Goal: Task Accomplishment & Management: Complete application form

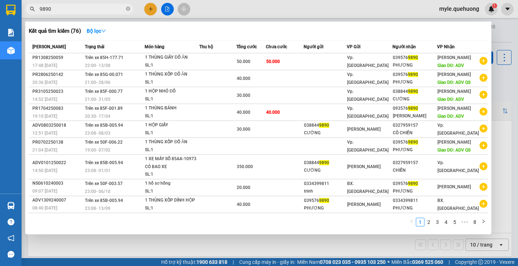
drag, startPoint x: 64, startPoint y: 7, endPoint x: 10, endPoint y: 9, distance: 54.4
click at [10, 9] on section "Kết quả tìm kiếm ( 76 ) Bộ lọc Mã ĐH Trạng thái Món hàng Thu hộ Tổng cước Chưa …" at bounding box center [259, 133] width 518 height 266
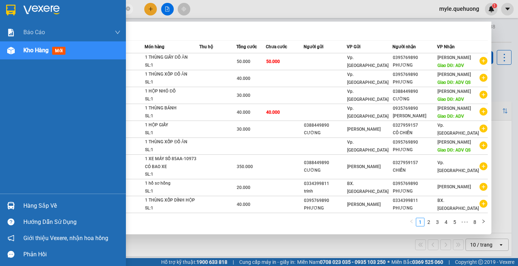
type input "0089"
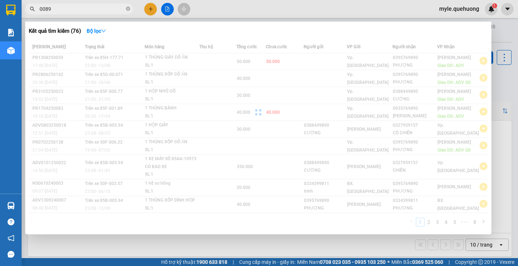
click at [55, 11] on input "0089" at bounding box center [82, 9] width 85 height 8
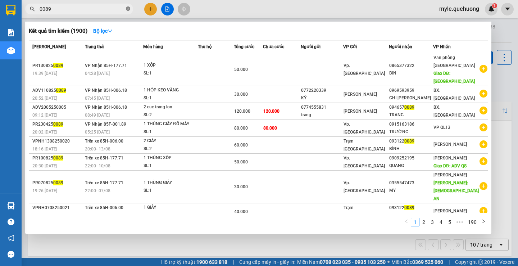
click at [130, 10] on icon "close-circle" at bounding box center [128, 8] width 4 height 4
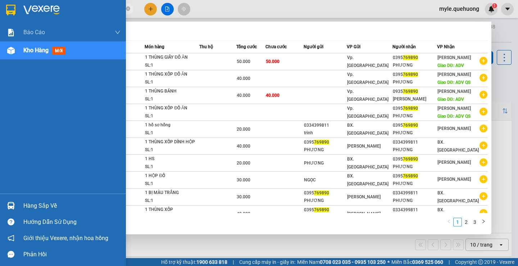
drag, startPoint x: 62, startPoint y: 7, endPoint x: 0, endPoint y: -8, distance: 63.8
click at [0, 0] on html "Kết quả tìm kiếm ( 27 ) Bộ lọc Mã ĐH Trạng thái Món hàng Thu hộ Tổng cước Chưa …" at bounding box center [259, 133] width 518 height 266
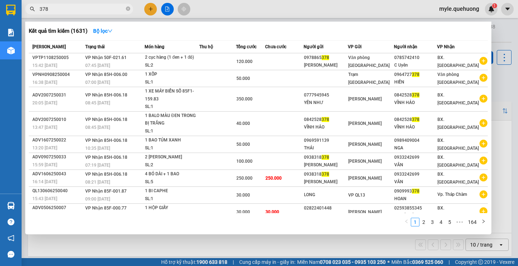
type input "378"
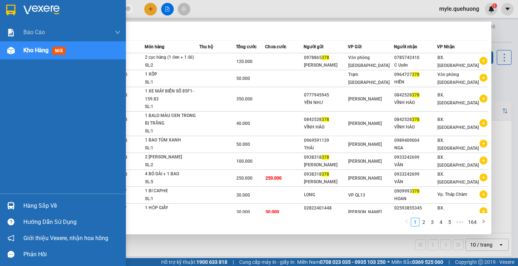
drag, startPoint x: 54, startPoint y: 12, endPoint x: 0, endPoint y: -6, distance: 57.1
click at [0, 0] on html "Kết quả tìm kiếm ( 1631 ) Bộ lọc Mã ĐH Trạng thái Món hàng Thu hộ Tổng cước Chư…" at bounding box center [259, 133] width 518 height 266
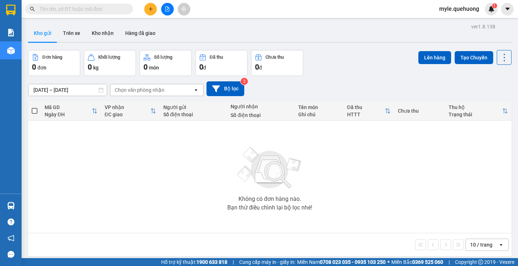
click at [89, 144] on div "Không có đơn hàng nào. Bạn thử điều chỉnh lại bộ lọc nhé!" at bounding box center [270, 177] width 477 height 108
click at [52, 12] on input "text" at bounding box center [82, 9] width 85 height 8
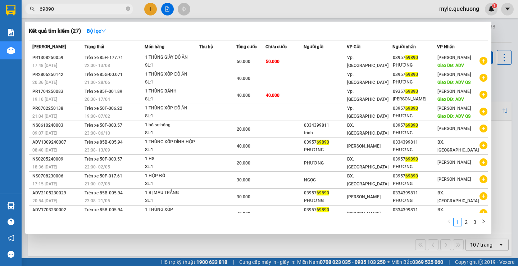
drag, startPoint x: 61, startPoint y: 11, endPoint x: 0, endPoint y: 12, distance: 61.2
click at [0, 11] on section "Kết quả tìm kiếm ( 27 ) Bộ lọc Mã ĐH Trạng thái Món hàng Thu hộ Tổng cước Chưa …" at bounding box center [259, 133] width 518 height 266
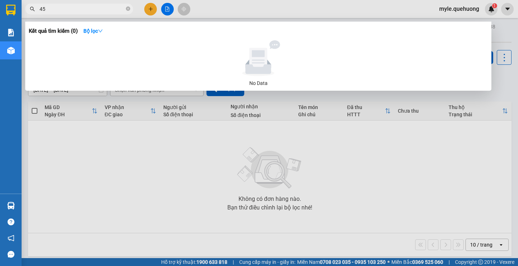
type input "4"
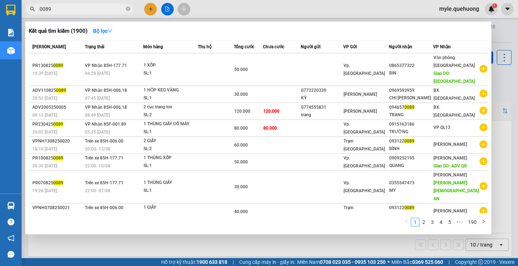
type input "0089"
click at [156, 6] on div at bounding box center [259, 133] width 518 height 266
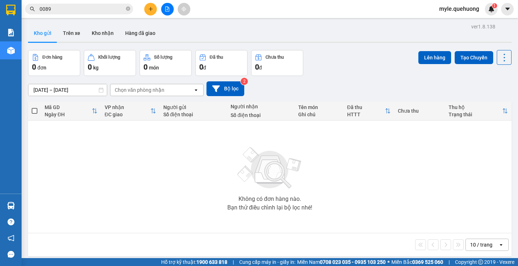
click at [154, 7] on button at bounding box center [150, 9] width 13 height 13
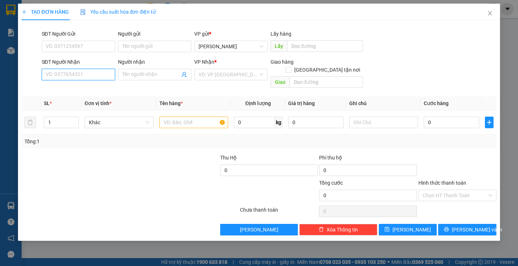
click at [63, 78] on input "SĐT Người Nhận" at bounding box center [78, 75] width 73 height 12
click at [63, 77] on input "6220" at bounding box center [78, 75] width 73 height 12
click at [75, 88] on div "0916746220 - TUẤN ANH" at bounding box center [81, 89] width 71 height 8
type input "0916746220"
type input "TUẤN ANH"
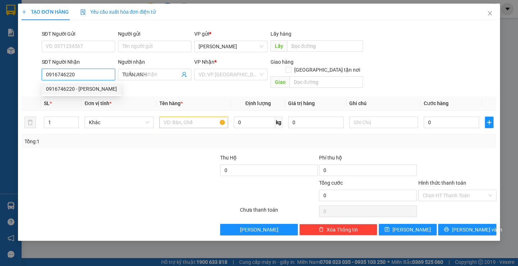
type input "30.000"
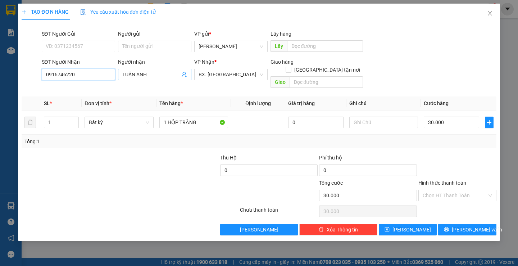
type input "0916746220"
drag, startPoint x: 153, startPoint y: 74, endPoint x: 0, endPoint y: 32, distance: 158.4
click at [0, 33] on div "TẠO ĐƠN HÀNG Yêu cầu xuất hóa đơn điện tử Transit Pickup Surcharge Ids Transit …" at bounding box center [259, 133] width 518 height 266
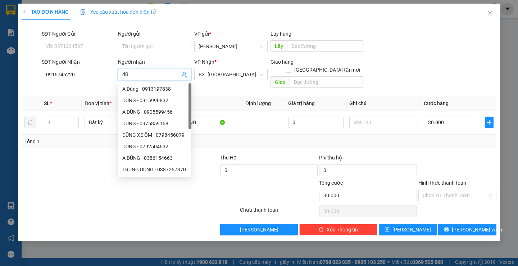
type input "d"
type input "DŨNG"
click at [73, 42] on input "SĐT Người Gửi" at bounding box center [78, 47] width 73 height 12
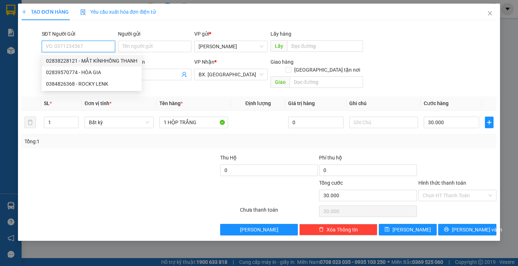
click at [127, 60] on div "02838228121 - MẮT KÍNHHỒNG THANH" at bounding box center [91, 61] width 91 height 8
type input "02838228121"
type input "MẮT KÍNHHỒNG THANH"
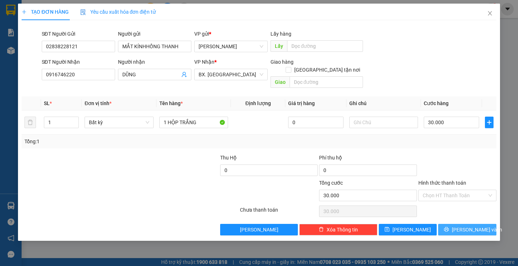
click at [442, 224] on button "[PERSON_NAME] và In" at bounding box center [467, 230] width 58 height 12
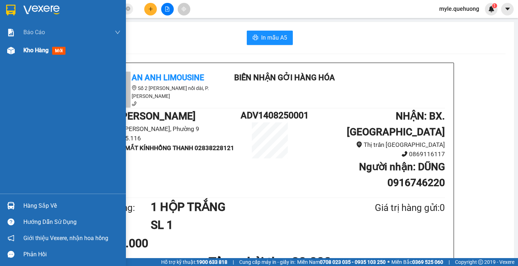
click at [27, 52] on span "Kho hàng" at bounding box center [35, 50] width 25 height 7
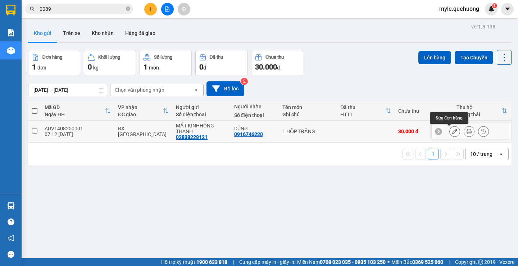
click at [452, 132] on button at bounding box center [455, 131] width 10 height 13
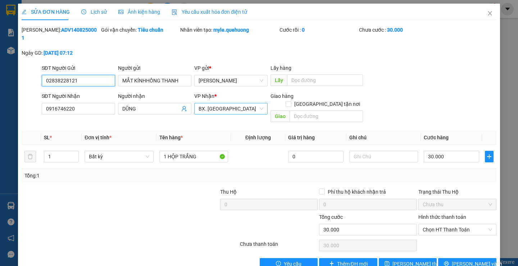
click at [231, 103] on span "BX. [GEOGRAPHIC_DATA]" at bounding box center [231, 108] width 65 height 11
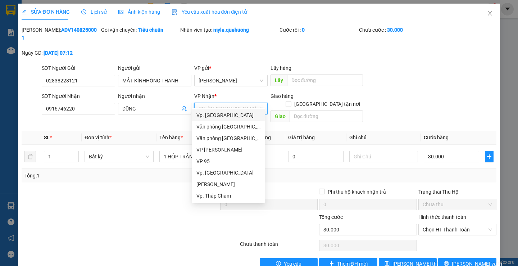
click at [220, 116] on div "Vp. [GEOGRAPHIC_DATA]" at bounding box center [229, 115] width 64 height 8
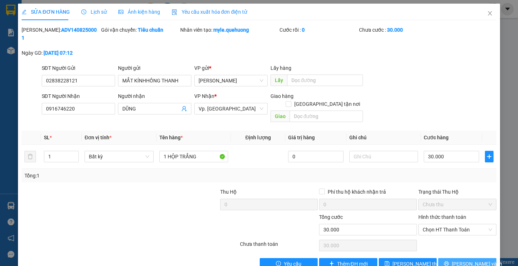
click at [449, 261] on icon "printer" at bounding box center [446, 263] width 5 height 5
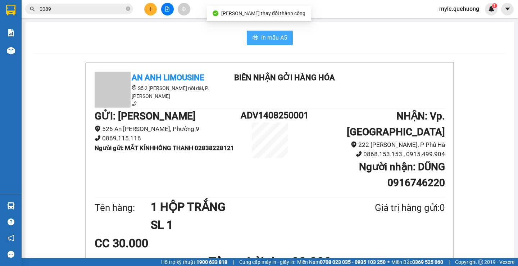
click at [283, 37] on span "In mẫu A5" at bounding box center [274, 37] width 26 height 9
click at [272, 40] on span "In mẫu A5" at bounding box center [274, 37] width 26 height 9
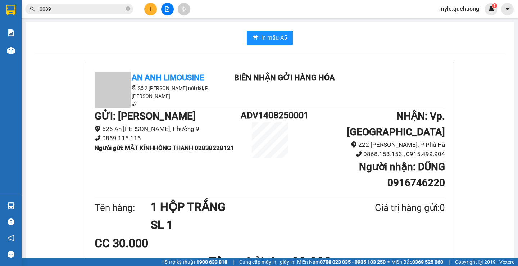
click at [391, 234] on div "CC 30.000" at bounding box center [270, 243] width 351 height 18
click at [271, 37] on span "In mẫu A5" at bounding box center [274, 37] width 26 height 9
click at [417, 212] on div "Tên hàng: 1 HỘP TRẮNG SL 1 Giá trị hàng gửi: 0" at bounding box center [270, 216] width 351 height 36
click at [134, 44] on div "In mẫu A5" at bounding box center [270, 38] width 472 height 14
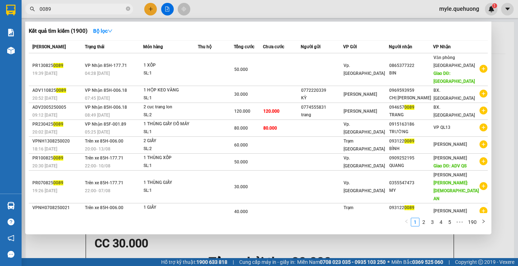
drag, startPoint x: 62, startPoint y: 9, endPoint x: 0, endPoint y: 9, distance: 61.9
click at [0, 9] on section "Kết quả tìm kiếm ( 1900 ) Bộ lọc Mã ĐH Trạng thái Món hàng Thu hộ Tổng cước Chư…" at bounding box center [259, 133] width 518 height 266
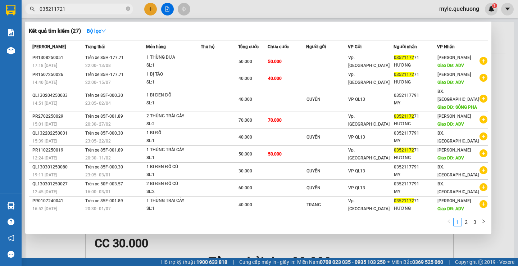
type input "0352117211"
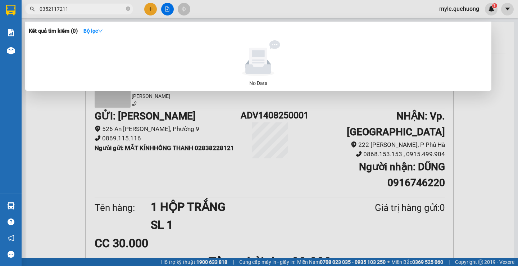
click at [80, 9] on input "0352117211" at bounding box center [82, 9] width 85 height 8
drag, startPoint x: 77, startPoint y: 9, endPoint x: 0, endPoint y: 16, distance: 77.4
click at [0, 16] on section "Kết quả tìm kiếm ( 0 ) Bộ lọc No Data 0352117211 myle.quehuong 1 Báo cáo Báo cá…" at bounding box center [259, 133] width 518 height 266
click at [79, 10] on input "0352117211" at bounding box center [82, 9] width 85 height 8
click at [49, 10] on input "0352117211" at bounding box center [82, 9] width 85 height 8
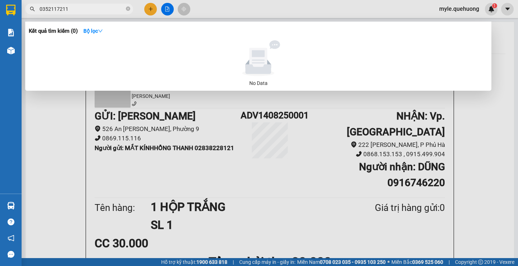
click at [56, 9] on input "0352117211" at bounding box center [82, 9] width 85 height 8
click at [68, 8] on input "0352117211" at bounding box center [82, 9] width 85 height 8
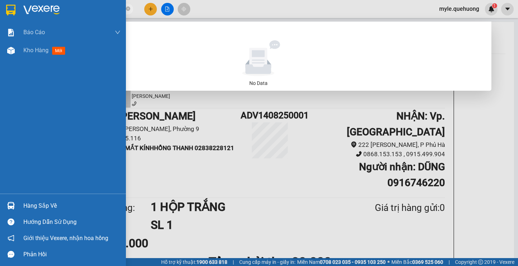
drag, startPoint x: 67, startPoint y: 8, endPoint x: 0, endPoint y: -13, distance: 70.7
click at [0, 0] on html "Kết quả tìm kiếm ( 0 ) Bộ lọc No Data 0352117211 myle.quehuong 1 Báo cáo Báo cá…" at bounding box center [259, 133] width 518 height 266
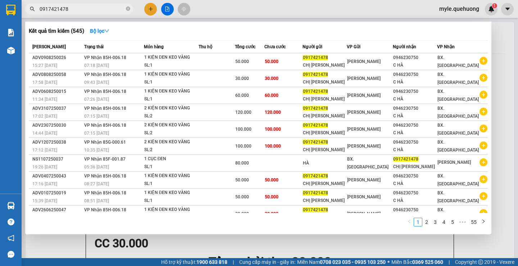
drag, startPoint x: 78, startPoint y: 9, endPoint x: 0, endPoint y: 19, distance: 78.7
click at [0, 19] on section "Kết quả tìm kiếm ( 545 ) Bộ lọc Mã ĐH Trạng thái Món hàng Thu hộ Tổng cước Chưa…" at bounding box center [259, 133] width 518 height 266
click at [100, 10] on input "0917421478" at bounding box center [82, 9] width 85 height 8
drag, startPoint x: 73, startPoint y: 7, endPoint x: 0, endPoint y: 13, distance: 73.3
click at [0, 13] on section "Kết quả tìm kiếm ( 545 ) Bộ lọc Mã ĐH Trạng thái Món hàng Thu hộ Tổng cước Chưa…" at bounding box center [259, 133] width 518 height 266
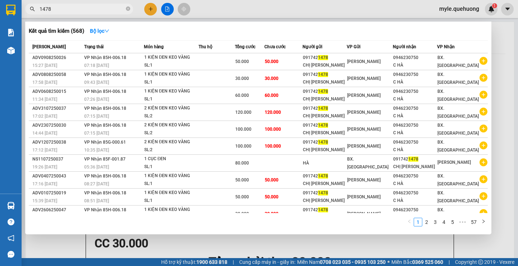
type input "1478"
click at [150, 11] on div at bounding box center [259, 133] width 518 height 266
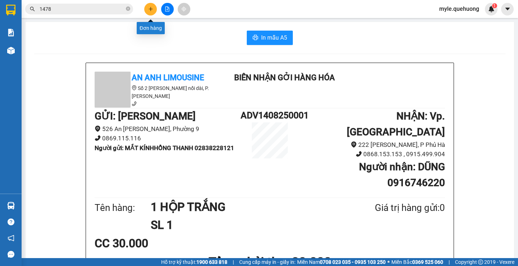
click at [150, 11] on icon "plus" at bounding box center [150, 8] width 5 height 5
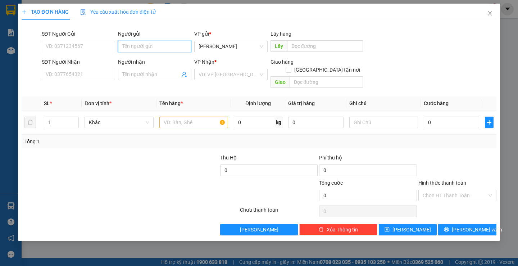
click at [146, 46] on input "Người gửi" at bounding box center [154, 47] width 73 height 12
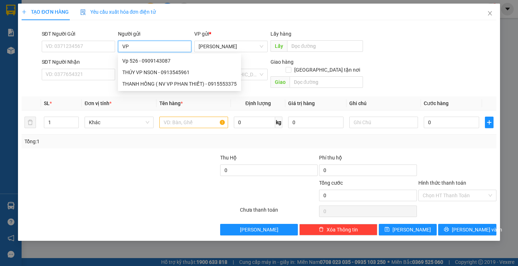
type input "V"
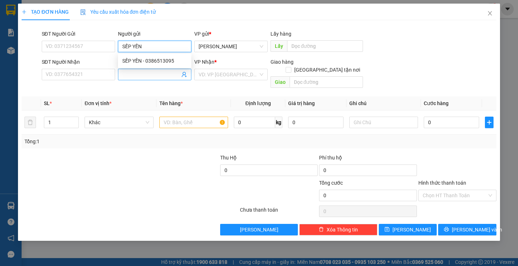
type input "SẾP YẾN"
click at [131, 76] on input "Người nhận" at bounding box center [151, 75] width 58 height 8
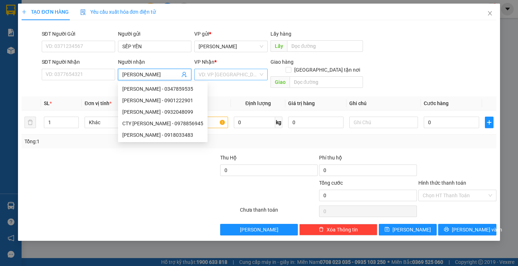
type input "[PERSON_NAME]"
click at [242, 77] on input "search" at bounding box center [229, 74] width 60 height 11
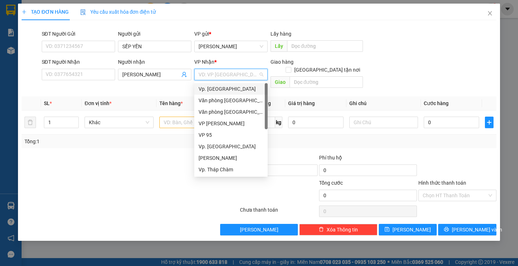
click at [225, 87] on div "Vp. [GEOGRAPHIC_DATA]" at bounding box center [231, 89] width 65 height 8
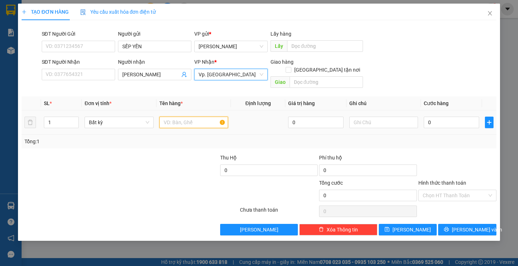
click at [169, 117] on input "text" at bounding box center [193, 123] width 69 height 12
type input "1 BỊ VÀNG"
click at [448, 180] on label "Hình thức thanh toán" at bounding box center [443, 183] width 48 height 6
click at [448, 190] on input "Hình thức thanh toán" at bounding box center [455, 195] width 64 height 11
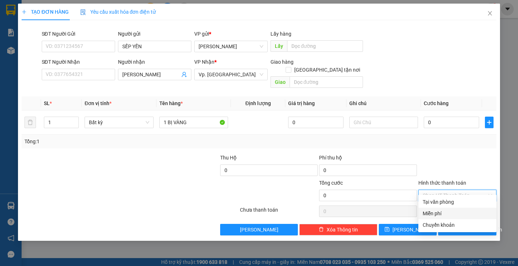
click at [433, 213] on div "Miễn phí" at bounding box center [457, 213] width 69 height 8
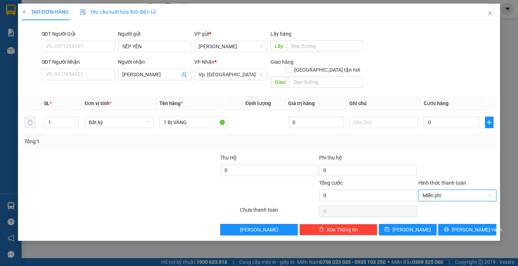
click at [448, 157] on div at bounding box center [458, 166] width 80 height 25
click at [443, 224] on button "[PERSON_NAME] và In" at bounding box center [467, 230] width 58 height 12
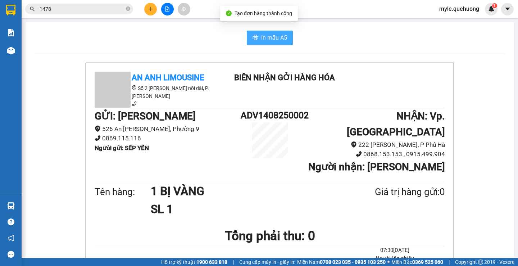
click at [269, 37] on span "In mẫu A5" at bounding box center [274, 37] width 26 height 9
click at [375, 218] on div at bounding box center [270, 222] width 351 height 8
click at [48, 54] on div at bounding box center [270, 54] width 472 height 0
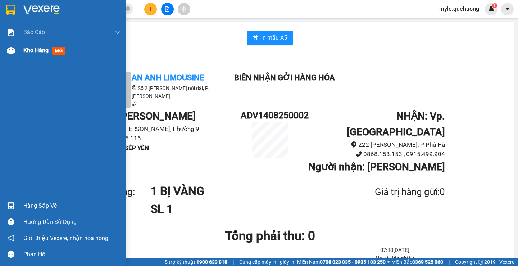
click at [28, 54] on div "Kho hàng mới" at bounding box center [45, 50] width 45 height 9
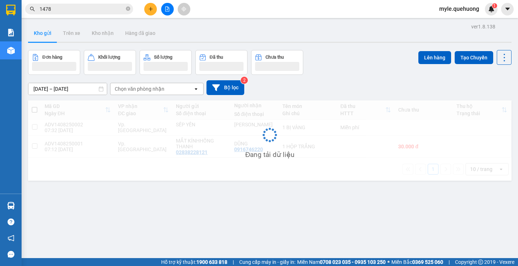
click at [68, 9] on input "1478" at bounding box center [82, 9] width 85 height 8
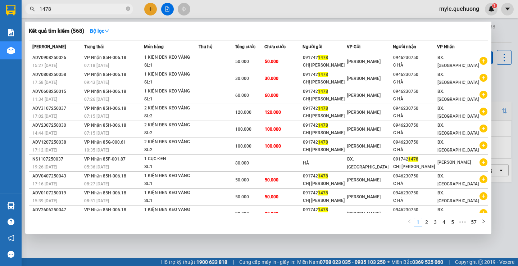
drag, startPoint x: 68, startPoint y: 9, endPoint x: 13, endPoint y: 8, distance: 54.4
click at [13, 8] on section "Kết quả tìm kiếm ( 568 ) Bộ lọc Mã ĐH Trạng thái Món hàng Thu hộ Tổng cước Chưa…" at bounding box center [259, 133] width 518 height 266
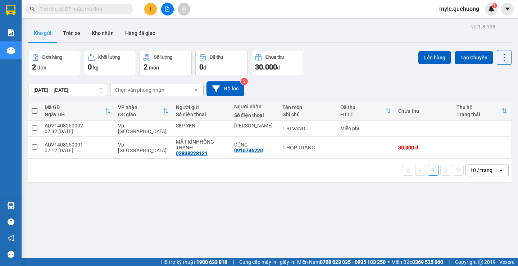
click at [105, 179] on div "1 10 / trang open" at bounding box center [270, 170] width 484 height 23
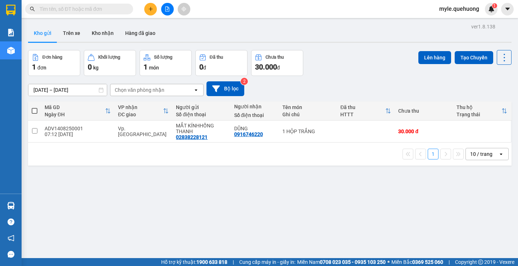
click at [46, 10] on input "text" at bounding box center [82, 9] width 85 height 8
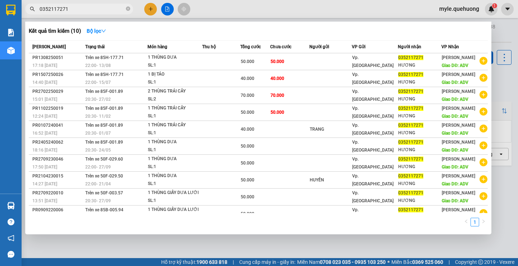
type input "0352117271"
click at [129, 9] on icon "close-circle" at bounding box center [128, 8] width 4 height 4
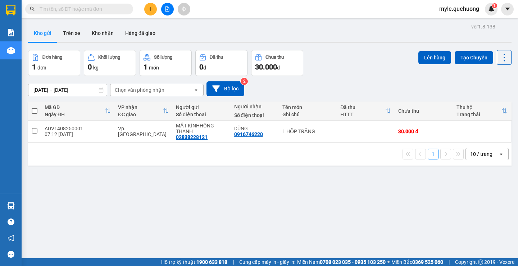
click at [59, 11] on input "text" at bounding box center [82, 9] width 85 height 8
click at [184, 171] on div "ver 1.8.138 Kho gửi Trên xe Kho nhận Hàng đã giao Đơn hàng 1 đơn Khối lượng 0 k…" at bounding box center [270, 155] width 490 height 266
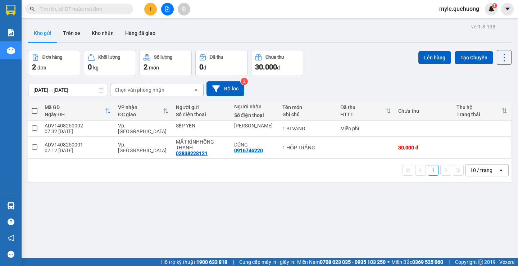
click at [212, 184] on div "ver 1.8.138 Kho gửi Trên xe Kho nhận Hàng đã giao Đơn hàng 2 đơn Khối lượng 0 k…" at bounding box center [270, 155] width 490 height 266
click at [92, 11] on input "text" at bounding box center [82, 9] width 85 height 8
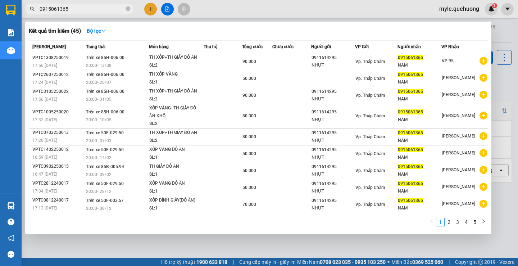
type input "0915061365"
click at [149, 11] on div at bounding box center [259, 133] width 518 height 266
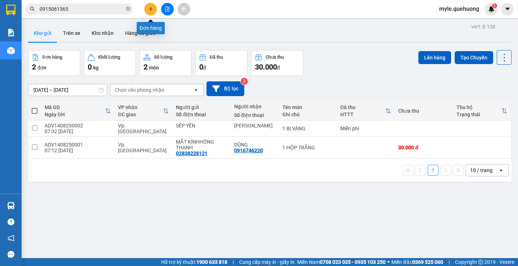
click at [152, 9] on icon "plus" at bounding box center [150, 8] width 5 height 5
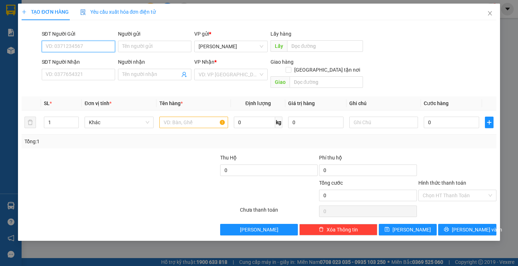
click at [56, 45] on input "SĐT Người Gửi" at bounding box center [78, 47] width 73 height 12
type input "0909298315"
click at [95, 53] on div "SĐT Người Gửi 0909298315" at bounding box center [78, 42] width 73 height 25
click at [97, 50] on input "0909298315" at bounding box center [78, 47] width 73 height 12
click at [139, 49] on input "Người gửi" at bounding box center [154, 47] width 73 height 12
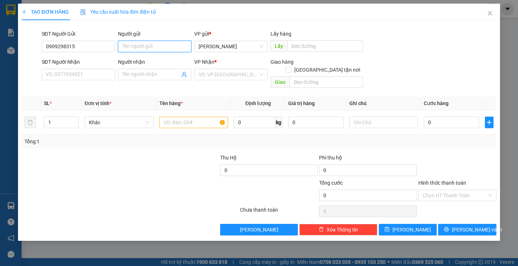
click at [139, 49] on input "Người gửi" at bounding box center [154, 47] width 73 height 12
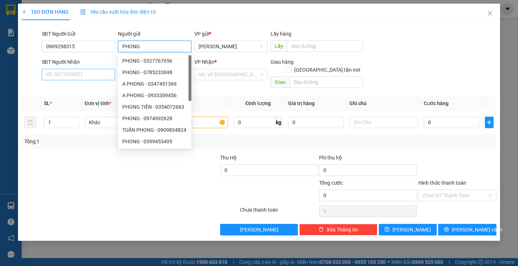
type input "PHONG"
click at [51, 75] on input "SĐT Người Nhận" at bounding box center [78, 75] width 73 height 12
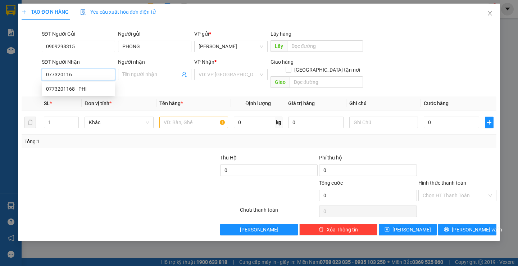
type input "0773201168"
click at [85, 87] on div "0773201168 - PHI" at bounding box center [78, 89] width 65 height 8
type input "PHI"
type input "ĐỒNG MÉ"
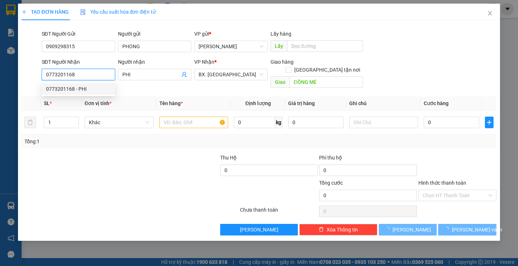
type input "20.000"
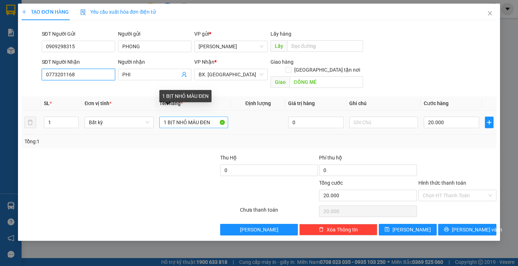
type input "0773201168"
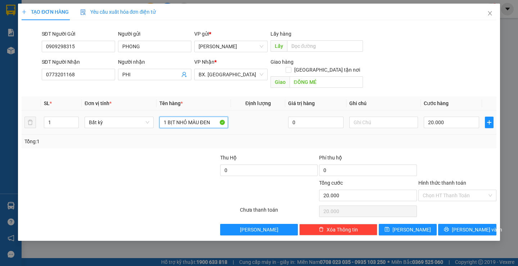
drag, startPoint x: 171, startPoint y: 115, endPoint x: 246, endPoint y: 116, distance: 74.5
click at [246, 116] on tr "1 Bất kỳ 1 BỊT NHỎ MÀU ĐEN 0 20.000" at bounding box center [259, 123] width 475 height 24
click at [205, 117] on input "1 TÚI ĐỒ DÙNG" at bounding box center [193, 123] width 69 height 12
click at [177, 117] on input "1 TÚI ĐỒ DÙNG" at bounding box center [193, 123] width 69 height 12
type input "1 TÚI VẢI KEO TRONG ĐỒ DÙNG"
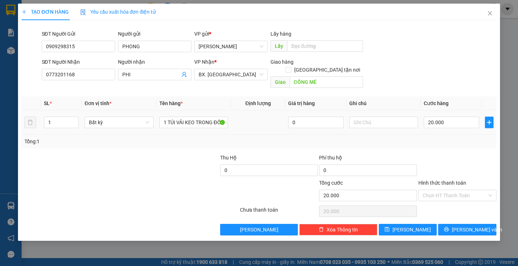
click at [463, 122] on td "20.000" at bounding box center [451, 123] width 61 height 24
click at [463, 118] on input "20.000" at bounding box center [451, 123] width 55 height 12
type input "4"
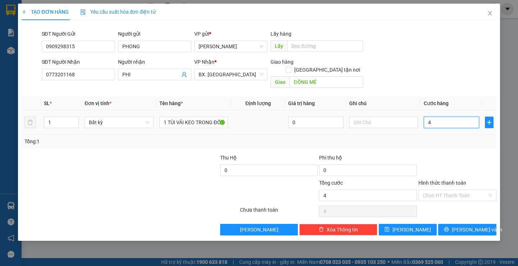
type input "40"
type input "40.000"
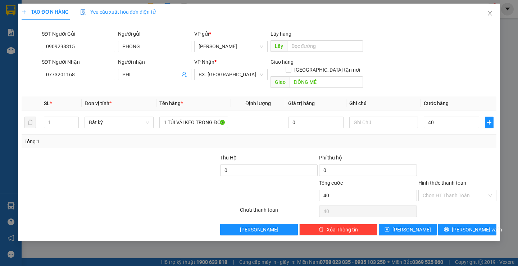
type input "40.000"
click at [451, 144] on div "Transit Pickup Surcharge Ids Transit Deliver Surcharge Ids Transit Deliver Surc…" at bounding box center [259, 130] width 475 height 209
click at [445, 180] on label "Hình thức thanh toán" at bounding box center [443, 183] width 48 height 6
click at [445, 190] on input "Hình thức thanh toán" at bounding box center [455, 195] width 64 height 11
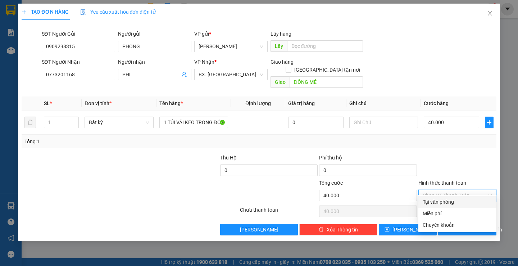
click at [434, 202] on div "Tại văn phòng" at bounding box center [457, 202] width 69 height 8
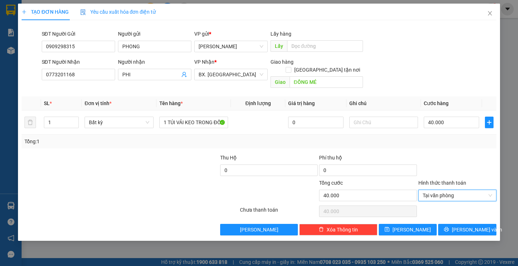
type input "0"
click at [447, 154] on div at bounding box center [458, 166] width 80 height 25
click at [448, 224] on button "[PERSON_NAME] và In" at bounding box center [467, 230] width 58 height 12
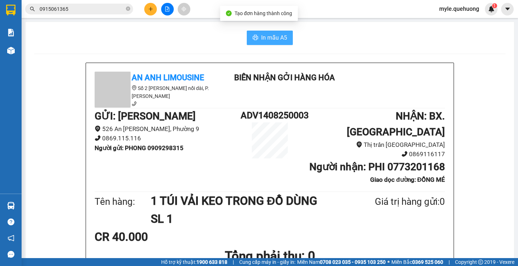
click at [278, 40] on span "In mẫu A5" at bounding box center [274, 37] width 26 height 9
click at [389, 228] on div "CR 40.000" at bounding box center [270, 237] width 351 height 18
click at [170, 39] on div "In mẫu A5" at bounding box center [270, 38] width 472 height 14
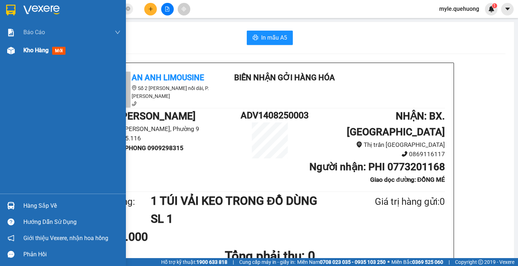
click at [33, 52] on span "Kho hàng" at bounding box center [35, 50] width 25 height 7
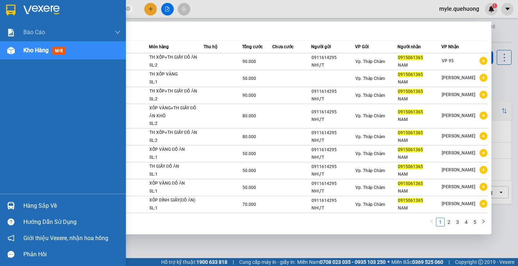
drag, startPoint x: 60, startPoint y: 11, endPoint x: 0, endPoint y: -2, distance: 61.5
click at [0, 0] on html "Kết quả tìm kiếm ( 45 ) Bộ lọc Mã ĐH Trạng thái Món hàng Thu hộ Tổng cước Chưa …" at bounding box center [259, 133] width 518 height 266
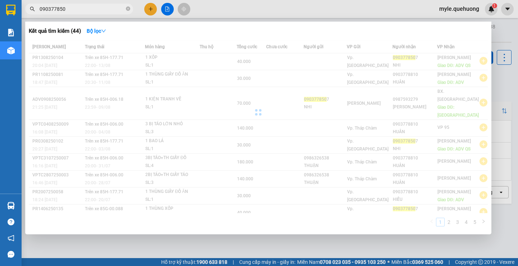
type input "0903778507"
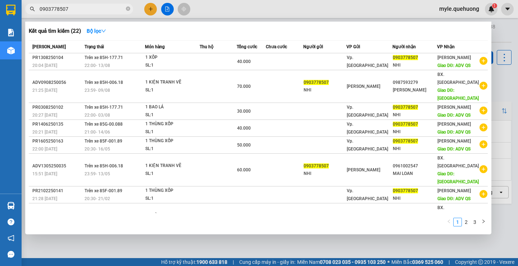
drag, startPoint x: 79, startPoint y: 13, endPoint x: 0, endPoint y: 7, distance: 79.0
click at [0, 7] on section "Kết quả tìm kiếm ( 22 ) Bộ lọc Mã ĐH Trạng thái Món hàng Thu hộ Tổng cước Chưa …" at bounding box center [259, 133] width 518 height 266
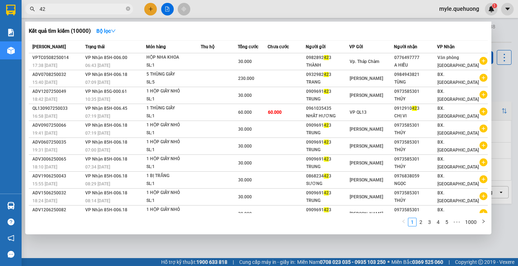
type input "4"
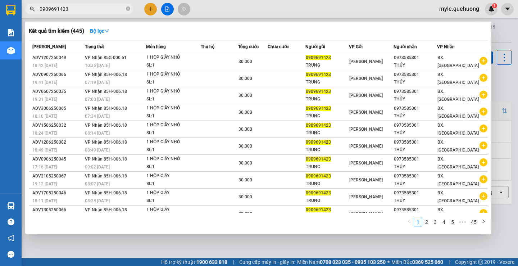
type input "0909691423"
click at [153, 10] on div at bounding box center [259, 133] width 518 height 266
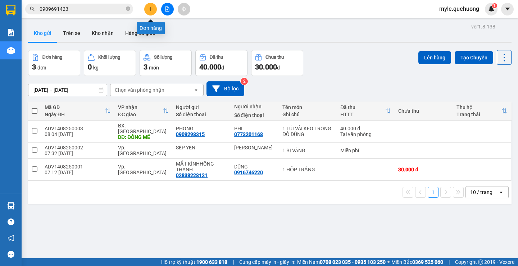
click at [152, 11] on icon "plus" at bounding box center [150, 8] width 5 height 5
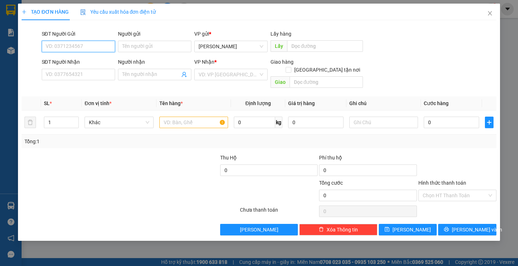
click at [48, 45] on input "SĐT Người Gửi" at bounding box center [78, 47] width 73 height 12
type input "0986544696"
drag, startPoint x: 91, startPoint y: 48, endPoint x: 0, endPoint y: 49, distance: 91.1
click at [0, 49] on div "TẠO ĐƠN HÀNG Yêu cầu xuất hóa đơn điện tử Transit Pickup Surcharge Ids Transit …" at bounding box center [259, 133] width 518 height 266
click at [58, 74] on input "SĐT Người Nhận" at bounding box center [78, 75] width 73 height 12
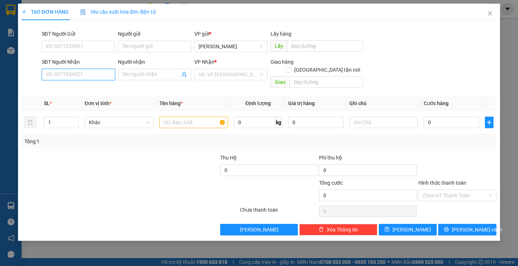
paste input "0986544696"
click at [82, 74] on input "0986544696" at bounding box center [78, 75] width 73 height 12
type input "0986544696"
click at [67, 45] on input "SĐT Người Gửi" at bounding box center [78, 47] width 73 height 12
paste input "0986544696"
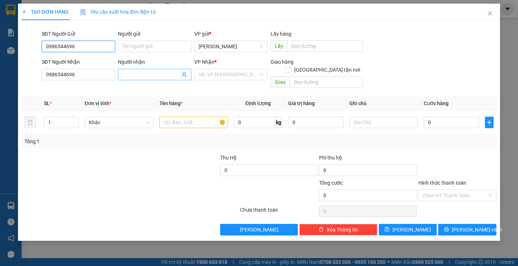
type input "0986544696"
click at [136, 74] on input "Người nhận" at bounding box center [151, 75] width 58 height 8
type input "PHAN TRỌNG CHƯƠNG"
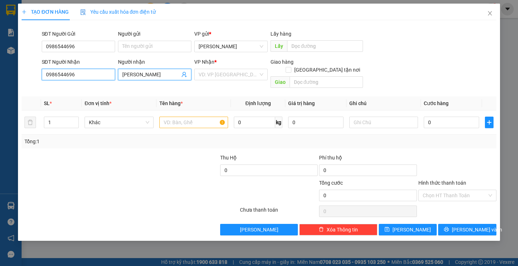
click at [82, 74] on input "0986544696" at bounding box center [78, 75] width 73 height 12
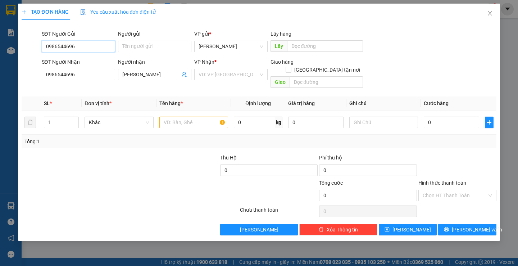
drag, startPoint x: 81, startPoint y: 49, endPoint x: 0, endPoint y: 49, distance: 81.4
click at [0, 49] on div "TẠO ĐƠN HÀNG Yêu cầu xuất hóa đơn điện tử Transit Pickup Surcharge Ids Transit …" at bounding box center [259, 133] width 518 height 266
type input "0867654864"
click at [139, 49] on input "Người gửi" at bounding box center [154, 47] width 73 height 12
type input "H"
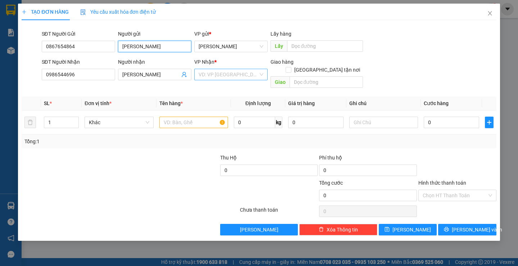
type input "[PERSON_NAME]"
click at [217, 78] on input "search" at bounding box center [229, 74] width 60 height 11
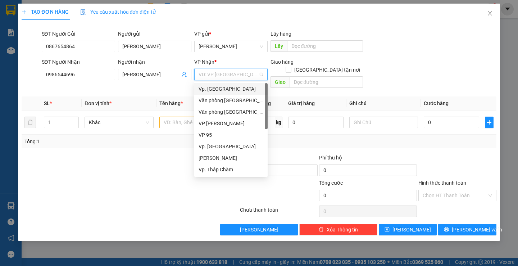
click at [224, 89] on div "Vp. [GEOGRAPHIC_DATA]" at bounding box center [231, 89] width 65 height 8
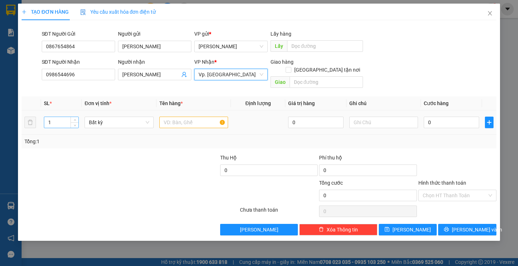
click at [55, 117] on input "1" at bounding box center [61, 122] width 34 height 11
click at [167, 117] on input "text" at bounding box center [193, 123] width 69 height 12
click at [176, 117] on input "text" at bounding box center [193, 123] width 69 height 12
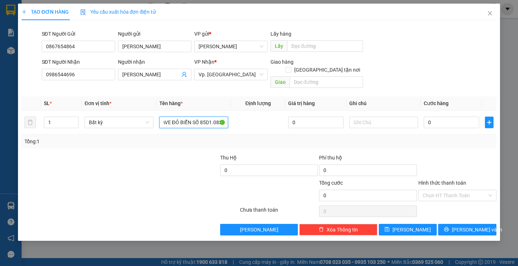
scroll to position [0, 20]
type input "1 XE WAVE ĐỎ BIỂN SỐ 85D1.08385"
click at [378, 117] on input "text" at bounding box center [384, 123] width 69 height 12
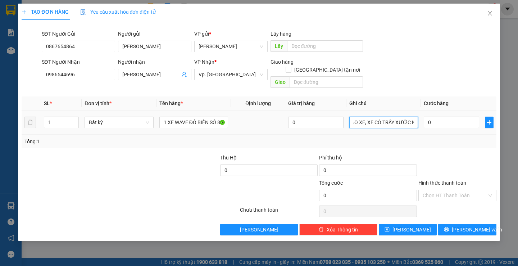
scroll to position [0, 31]
type input "KHÔNG BAO XE, XE CÓ TRẦY XƯỚC NHẸ"
click at [450, 117] on input "0" at bounding box center [451, 123] width 55 height 12
type input "3"
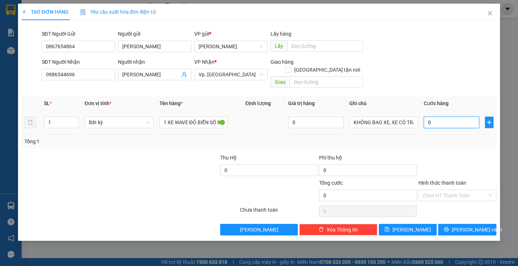
type input "3"
type input "30"
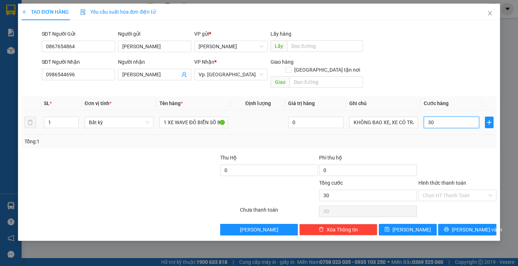
type input "300"
type input "300.000"
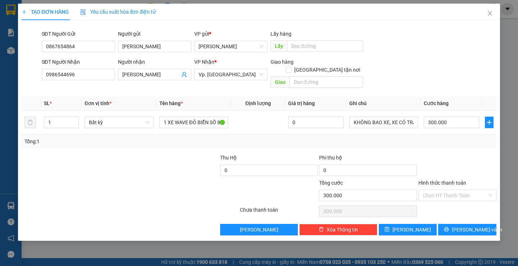
click at [437, 154] on div at bounding box center [458, 166] width 80 height 25
click at [435, 180] on label "Hình thức thanh toán" at bounding box center [443, 183] width 48 height 6
click at [435, 190] on input "Hình thức thanh toán" at bounding box center [455, 195] width 64 height 11
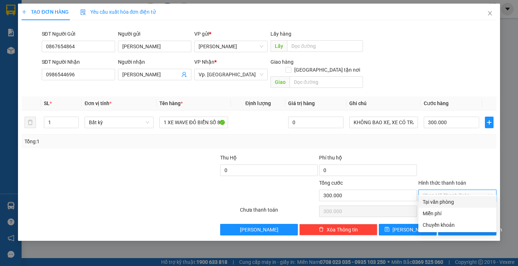
click at [430, 200] on div "Tại văn phòng" at bounding box center [457, 202] width 69 height 8
type input "0"
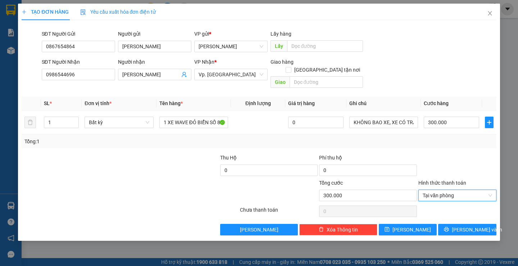
click at [432, 154] on div at bounding box center [458, 166] width 80 height 25
click at [453, 154] on div at bounding box center [458, 166] width 80 height 25
click at [447, 206] on div at bounding box center [458, 211] width 80 height 14
click at [455, 204] on div at bounding box center [458, 211] width 80 height 14
click at [448, 204] on div at bounding box center [458, 211] width 80 height 14
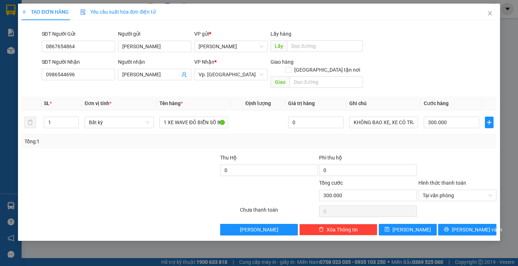
click at [430, 204] on div at bounding box center [458, 211] width 80 height 14
drag, startPoint x: 51, startPoint y: 113, endPoint x: 0, endPoint y: 115, distance: 51.5
click at [0, 115] on div "TẠO ĐƠN HÀNG Yêu cầu xuất hóa đơn điện tử Transit Pickup Surcharge Ids Transit …" at bounding box center [259, 133] width 518 height 266
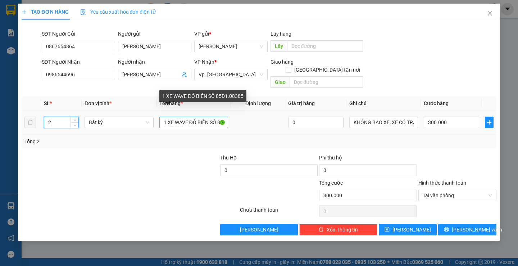
type input "2"
click at [211, 117] on input "1 XE WAVE ĐỎ BIỂN SỐ 85D1.08385" at bounding box center [193, 123] width 69 height 12
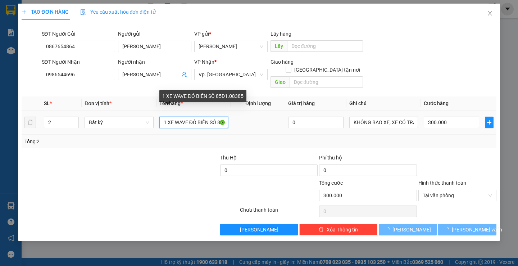
type input "0"
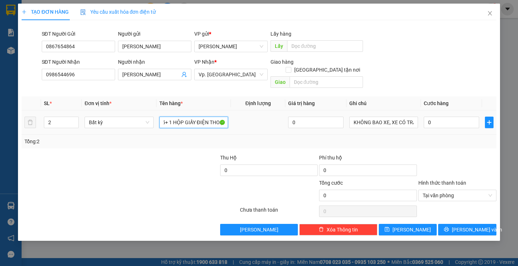
scroll to position [0, 80]
type input "1 XE WAVE ĐỎ BIỂN SỐ 85D1.08385+ 1 HỘP GIẤY ĐIỆN THOẠI"
click at [445, 117] on input "0" at bounding box center [451, 123] width 55 height 12
type input "03"
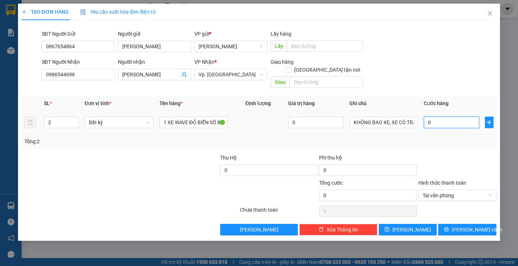
type input "3"
type input "0"
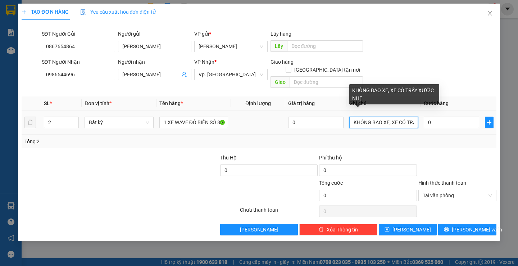
click at [407, 117] on input "KHÔNG BAO XE, XE CÓ TRẦY XƯỚC NHẸ" at bounding box center [384, 123] width 69 height 12
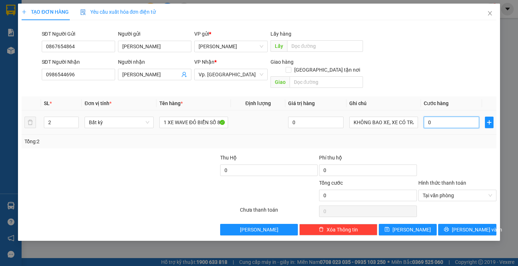
click at [445, 117] on input "0" at bounding box center [451, 123] width 55 height 12
type input "4"
type input "40"
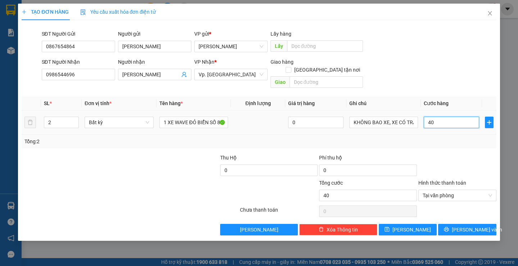
type input "400"
type input "400.000"
click at [457, 154] on div at bounding box center [458, 166] width 80 height 25
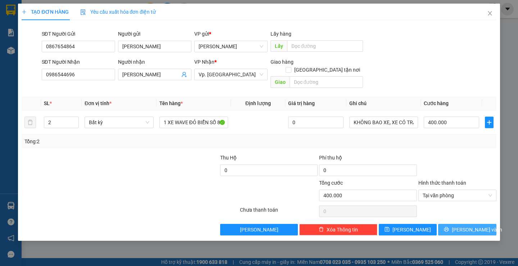
click at [449, 227] on icon "printer" at bounding box center [447, 229] width 5 height 5
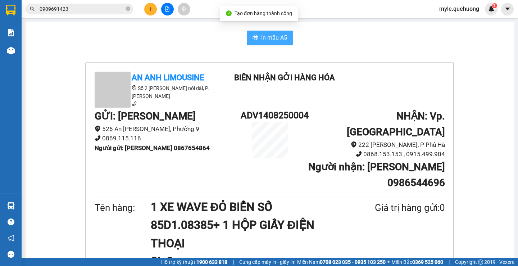
click at [270, 35] on span "In mẫu A5" at bounding box center [274, 37] width 26 height 9
click at [116, 36] on div "In mẫu A5" at bounding box center [270, 38] width 472 height 14
click at [127, 8] on icon "close-circle" at bounding box center [128, 8] width 4 height 4
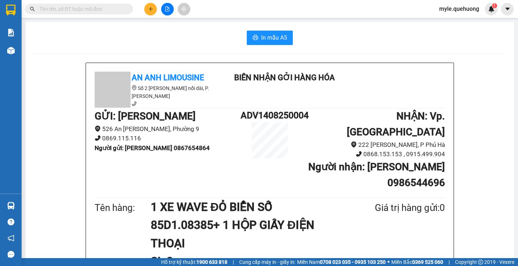
click at [66, 11] on input "text" at bounding box center [82, 9] width 85 height 8
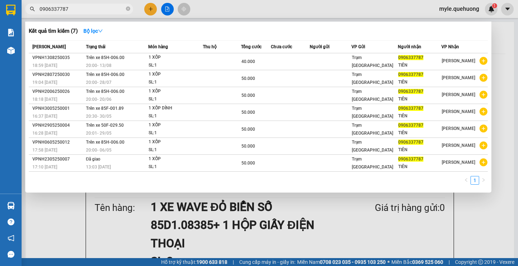
type input "0906337787"
drag, startPoint x: 81, startPoint y: 7, endPoint x: 0, endPoint y: -1, distance: 81.8
click at [0, 0] on html "Kết quả tìm kiếm ( 7 ) Bộ lọc Mã ĐH Trạng thái Món hàng Thu hộ Tổng cước Chưa c…" at bounding box center [259, 133] width 518 height 266
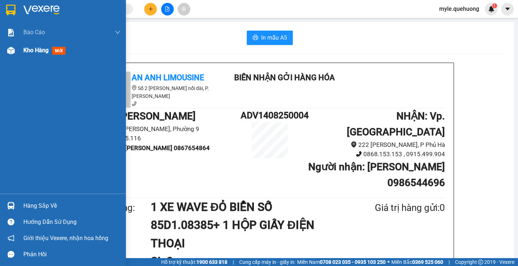
click at [30, 51] on span "Kho hàng" at bounding box center [35, 50] width 25 height 7
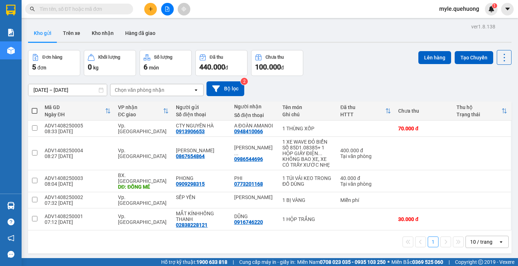
click at [58, 9] on input "text" at bounding box center [82, 9] width 85 height 8
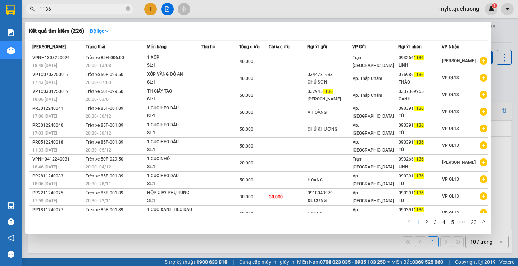
click at [68, 8] on input "1136" at bounding box center [82, 9] width 85 height 8
click at [74, 12] on input "1136" at bounding box center [82, 9] width 85 height 8
click at [70, 11] on input "1136" at bounding box center [82, 9] width 85 height 8
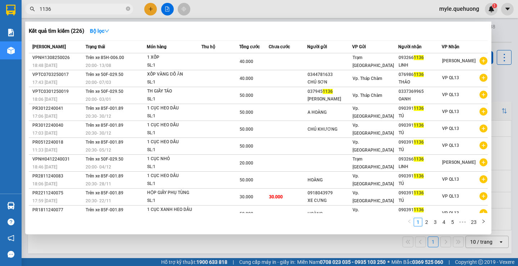
click at [69, 11] on input "1136" at bounding box center [82, 9] width 85 height 8
type input "1136"
drag, startPoint x: 75, startPoint y: 10, endPoint x: 0, endPoint y: 9, distance: 74.5
click at [0, 9] on section "Kết quả tìm kiếm ( 226 ) Bộ lọc Mã ĐH Trạng thái Món hàng Thu hộ Tổng cước Chưa…" at bounding box center [259, 133] width 518 height 266
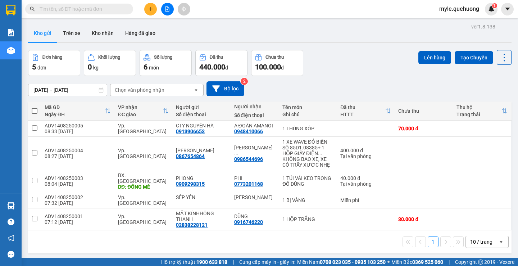
click at [150, 10] on icon "plus" at bounding box center [150, 8] width 5 height 5
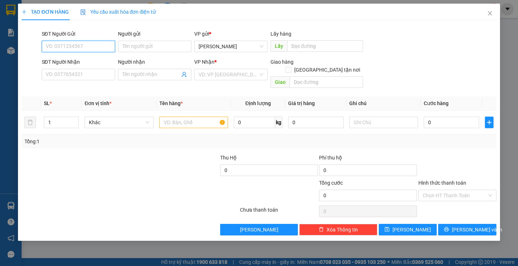
click at [57, 47] on input "SĐT Người Gửi" at bounding box center [78, 47] width 73 height 12
type input "0348128140"
click at [144, 46] on input "Người gửi" at bounding box center [154, 47] width 73 height 12
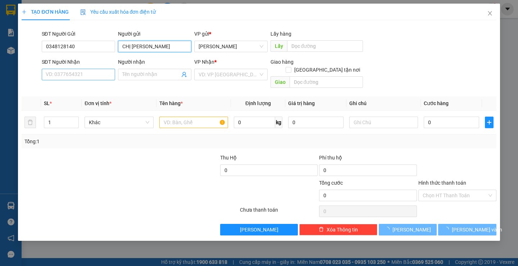
type input "CHỊ [PERSON_NAME]"
click at [70, 73] on input "SĐT Người Nhận" at bounding box center [78, 75] width 73 height 12
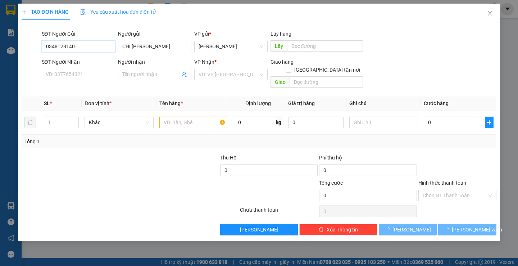
drag, startPoint x: 67, startPoint y: 46, endPoint x: 0, endPoint y: 48, distance: 67.3
click at [0, 48] on div "TẠO ĐƠN HÀNG Yêu cầu xuất hóa đơn điện tử Transit Pickup Surcharge Ids Transit …" at bounding box center [259, 133] width 518 height 266
click at [57, 75] on input "SĐT Người Nhận" at bounding box center [78, 75] width 73 height 12
paste input "0348128140"
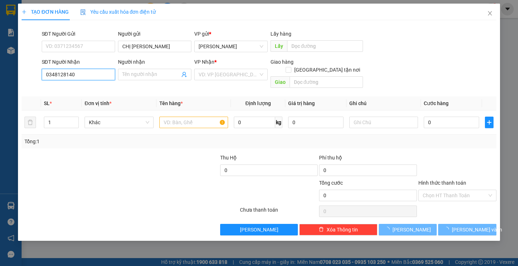
click at [102, 74] on input "0348128140" at bounding box center [78, 75] width 73 height 12
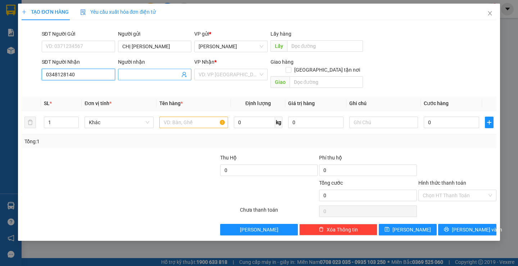
type input "0348128140"
click at [127, 74] on input "Người nhận" at bounding box center [151, 75] width 58 height 8
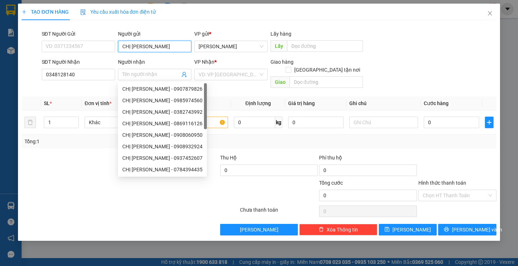
drag, startPoint x: 146, startPoint y: 47, endPoint x: 35, endPoint y: 46, distance: 111.2
click at [29, 46] on div "SĐT Người Gửi VD: 0371234567 Người gửi CHỊ PHƯƠNG CHỊ PHƯƠNG VP gửi * An Dương …" at bounding box center [259, 42] width 476 height 25
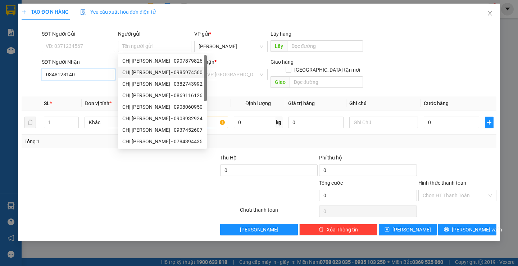
click at [104, 74] on input "0348128140" at bounding box center [78, 75] width 73 height 12
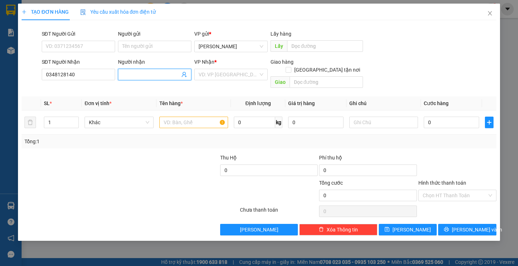
click at [128, 74] on input "Người nhận" at bounding box center [151, 75] width 58 height 8
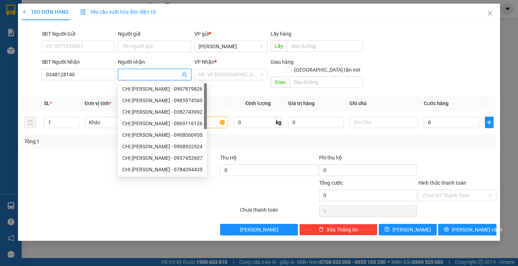
paste input "CHỊ [PERSON_NAME]"
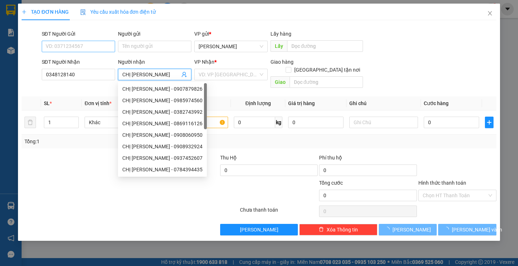
type input "CHỊ [PERSON_NAME]"
click at [68, 41] on input "SĐT Người Gửi" at bounding box center [78, 47] width 73 height 12
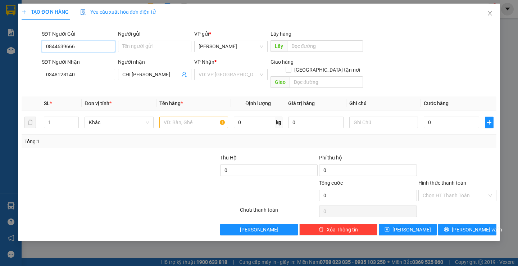
click at [84, 46] on input "0844639666" at bounding box center [78, 47] width 73 height 12
type input "0844639666"
click at [143, 48] on input "Người gửi" at bounding box center [154, 47] width 73 height 12
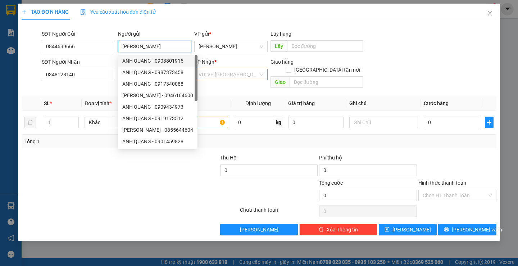
type input "[PERSON_NAME]"
click at [206, 77] on input "search" at bounding box center [229, 74] width 60 height 11
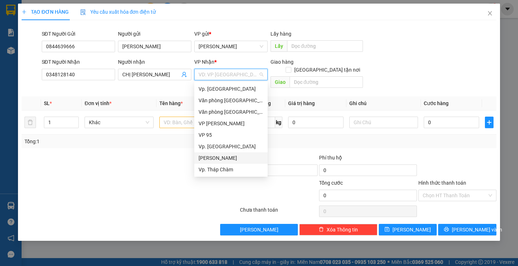
scroll to position [58, 0]
click at [216, 149] on div "BX. [GEOGRAPHIC_DATA]" at bounding box center [231, 147] width 65 height 8
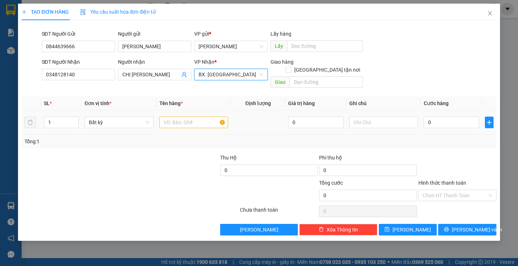
click at [179, 115] on div at bounding box center [193, 122] width 69 height 14
click at [174, 117] on input "text" at bounding box center [193, 123] width 69 height 12
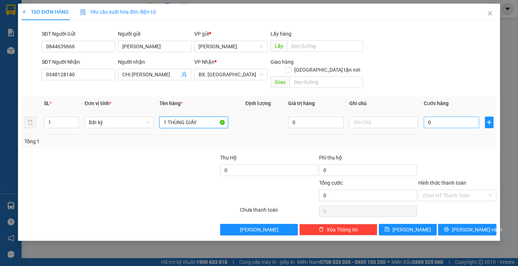
type input "1 THÙNG GIẤY"
click at [449, 117] on input "0" at bounding box center [451, 123] width 55 height 12
type input "3"
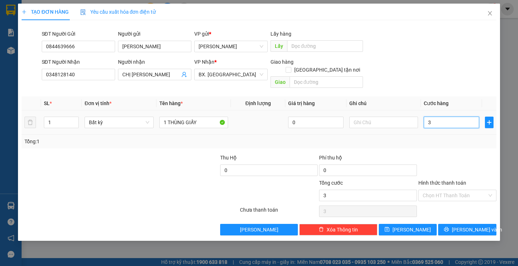
type input "30"
type input "30.000"
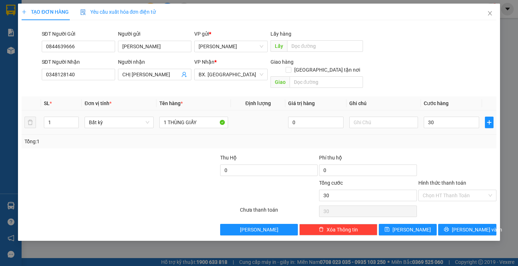
type input "30.000"
click at [441, 138] on div "Tổng: 1" at bounding box center [258, 142] width 469 height 8
click at [447, 224] on button "[PERSON_NAME] và In" at bounding box center [467, 230] width 58 height 12
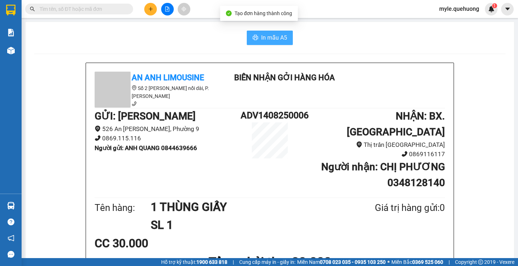
click at [270, 34] on span "In mẫu A5" at bounding box center [274, 37] width 26 height 9
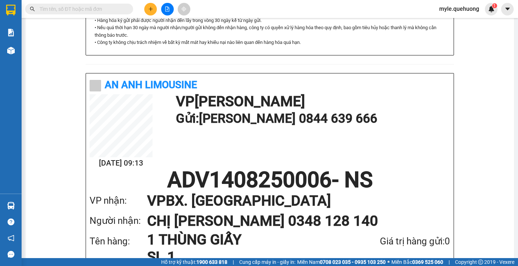
scroll to position [365, 0]
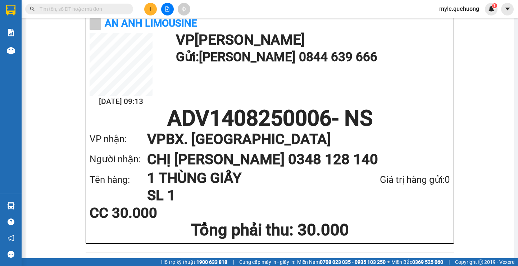
click at [219, 187] on h1 "SL 1" at bounding box center [244, 195] width 195 height 17
click at [338, 206] on div "CC 30.000" at bounding box center [270, 213] width 361 height 14
click at [83, 10] on input "text" at bounding box center [82, 9] width 85 height 8
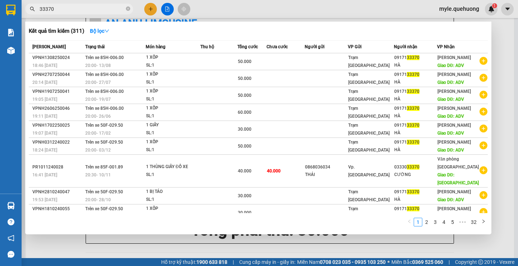
click at [74, 12] on input "33370" at bounding box center [82, 9] width 85 height 8
click at [66, 12] on input "33370" at bounding box center [82, 9] width 85 height 8
click at [68, 12] on input "33370" at bounding box center [82, 9] width 85 height 8
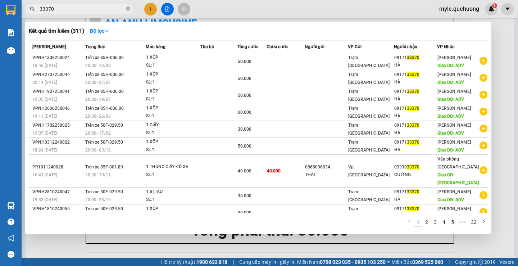
click at [68, 12] on input "33370" at bounding box center [82, 9] width 85 height 8
click at [71, 10] on input "33370" at bounding box center [82, 9] width 85 height 8
type input "33370"
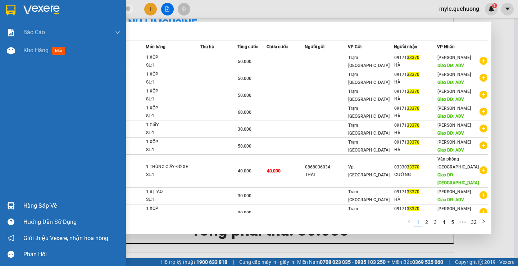
click at [0, 12] on section "Kết quả tìm kiếm ( 311 ) Bộ lọc Mã ĐH Trạng thái Món hàng Thu hộ Tổng cước Chưa…" at bounding box center [259, 133] width 518 height 266
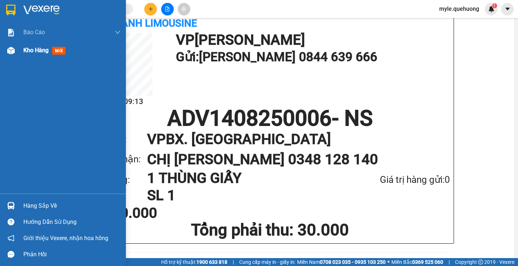
click at [26, 52] on span "Kho hàng" at bounding box center [35, 50] width 25 height 7
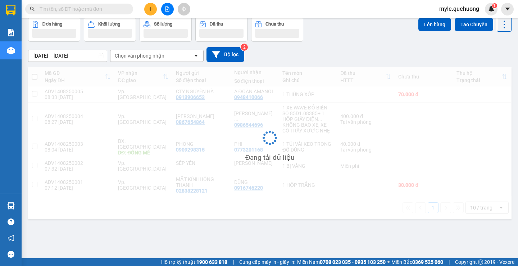
scroll to position [33, 0]
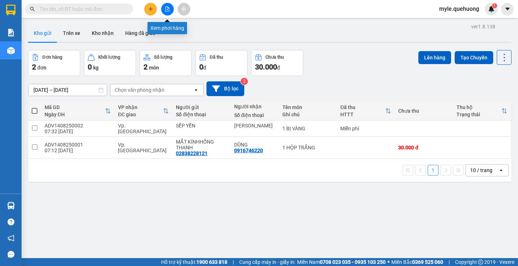
click at [170, 12] on button at bounding box center [167, 9] width 13 height 13
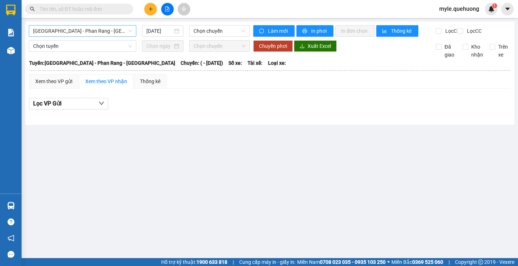
click at [66, 31] on span "[GEOGRAPHIC_DATA] - Phan Rang - [GEOGRAPHIC_DATA]" at bounding box center [82, 31] width 99 height 11
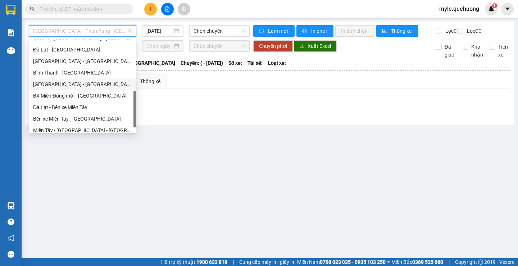
scroll to position [196, 0]
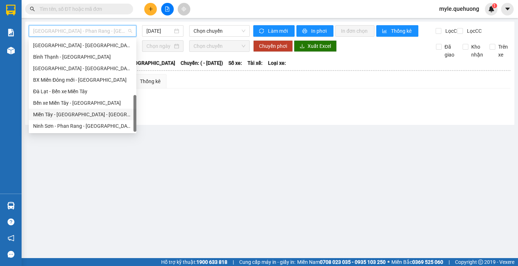
click at [66, 113] on div "Miền Tây - [GEOGRAPHIC_DATA] - [GEOGRAPHIC_DATA]" at bounding box center [82, 115] width 99 height 8
type input "[DATE]"
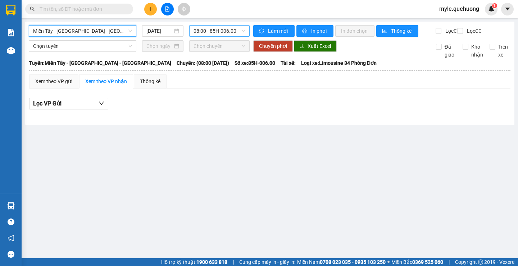
click at [224, 29] on span "08:00 - 85H-006.00" at bounding box center [220, 31] width 52 height 11
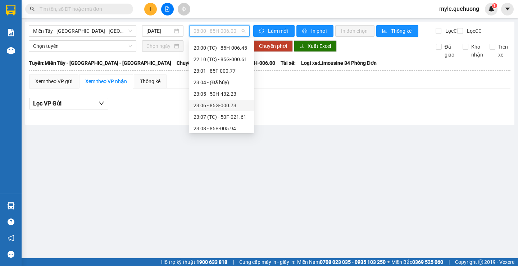
scroll to position [81, 0]
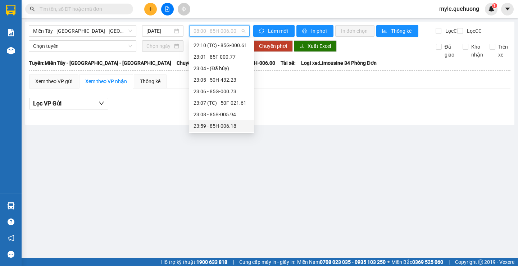
click at [229, 126] on div "23:59 - 85H-006.18" at bounding box center [222, 126] width 56 height 8
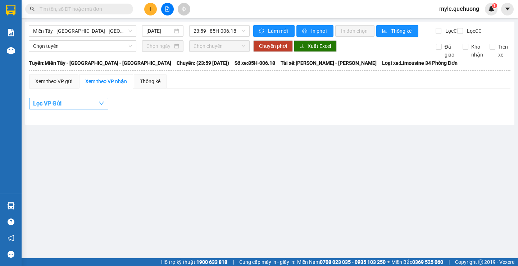
click at [76, 107] on button "Lọc VP Gửi" at bounding box center [68, 104] width 79 height 12
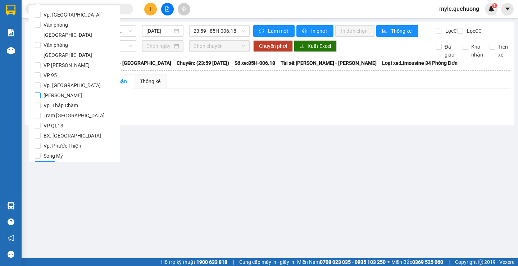
click at [40, 93] on input "[PERSON_NAME]" at bounding box center [38, 96] width 6 height 6
checkbox input "true"
click at [41, 163] on span "Lọc" at bounding box center [45, 167] width 8 height 8
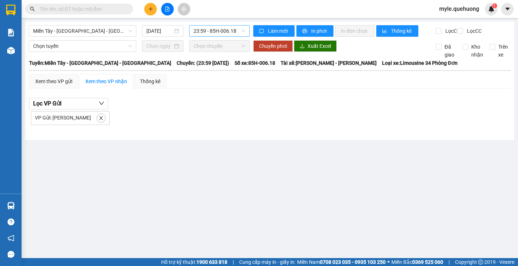
click at [224, 33] on span "23:59 - 85H-006.18" at bounding box center [220, 31] width 52 height 11
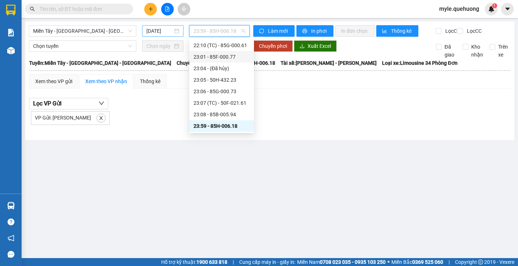
click at [154, 30] on input "[DATE]" at bounding box center [160, 31] width 26 height 8
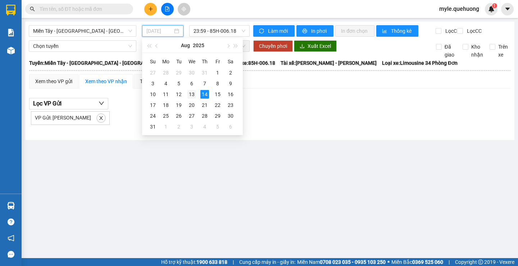
click at [193, 93] on div "13" at bounding box center [192, 94] width 9 height 9
type input "13/08/2025"
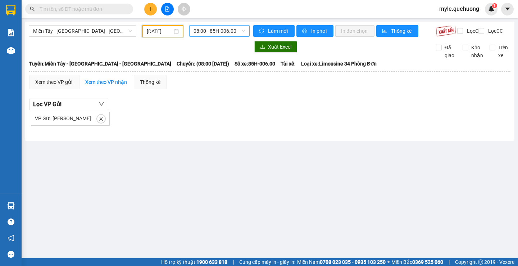
click at [222, 33] on span "08:00 - 85H-006.00" at bounding box center [220, 31] width 52 height 11
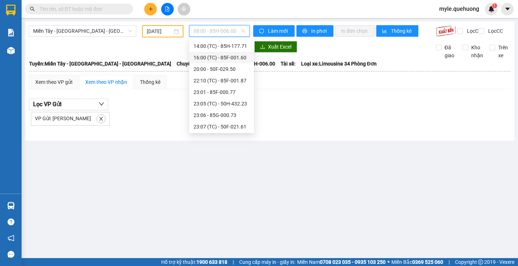
scroll to position [69, 0]
click at [199, 126] on div "23:59 (TC) - 85H-006.18" at bounding box center [222, 126] width 56 height 8
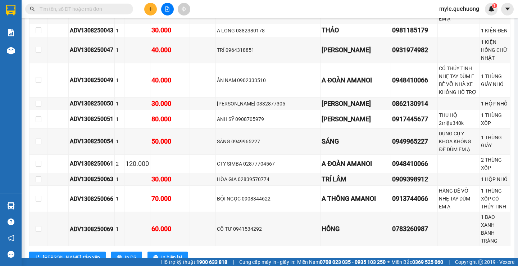
scroll to position [58, 0]
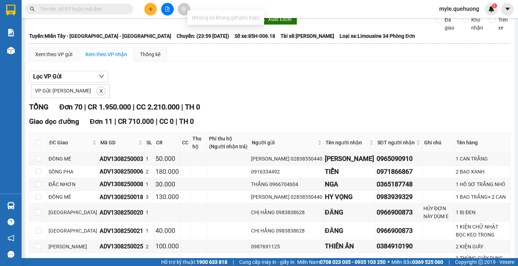
type input "090"
click at [72, 11] on input "text" at bounding box center [82, 9] width 85 height 8
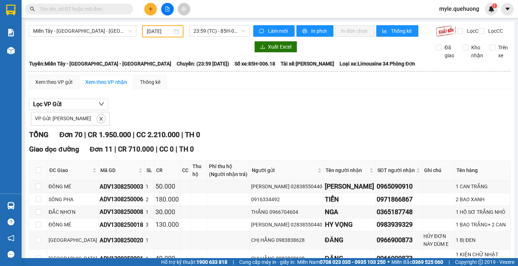
click at [51, 9] on input "text" at bounding box center [82, 9] width 85 height 8
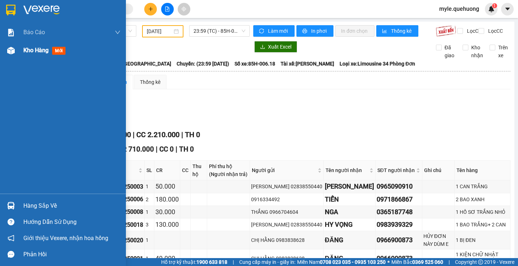
click at [30, 51] on span "Kho hàng" at bounding box center [35, 50] width 25 height 7
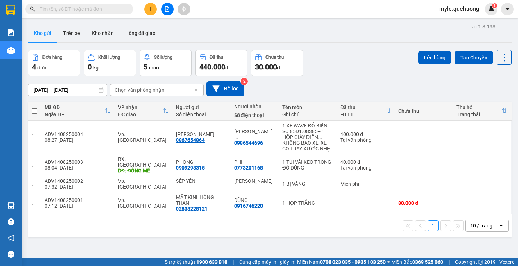
click at [120, 12] on input "text" at bounding box center [82, 9] width 85 height 8
click at [152, 9] on icon "plus" at bounding box center [150, 8] width 5 height 5
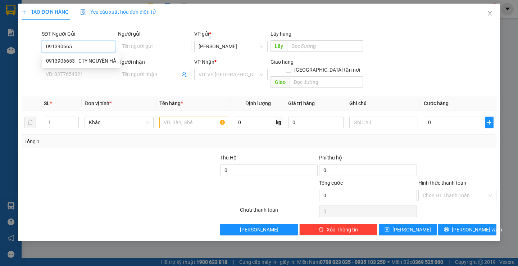
type input "0913906653"
click at [96, 62] on div "0913906653 - CTY NGUYÊN HÀ" at bounding box center [81, 61] width 70 height 8
type input "CTY NGUYÊN HÀ"
type input "0948410066"
type input "A ĐOÀN AMANOI"
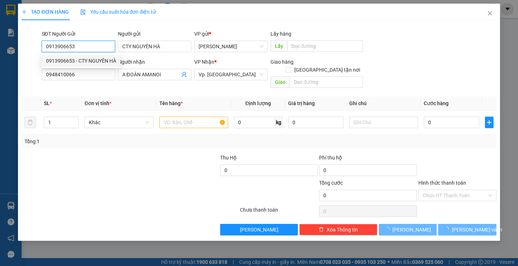
type input "50.000"
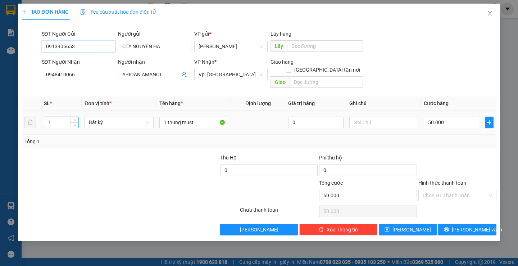
type input "0913906653"
click at [62, 118] on input "1" at bounding box center [61, 122] width 34 height 11
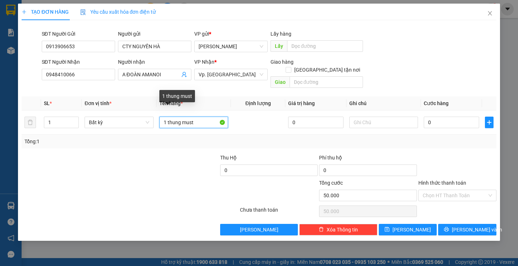
type input "0"
drag, startPoint x: 213, startPoint y: 117, endPoint x: 0, endPoint y: 60, distance: 220.1
click at [0, 60] on div "TẠO ĐƠN HÀNG Yêu cầu xuất hóa đơn điện tử Transit Pickup Surcharge Ids Transit …" at bounding box center [259, 133] width 518 height 266
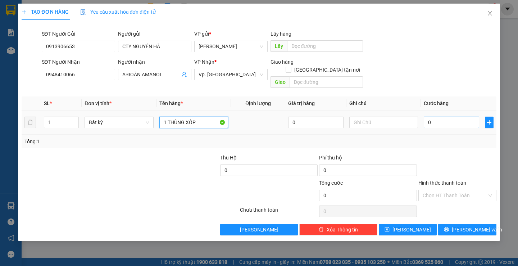
type input "1 THÙNG XỐP"
click at [450, 117] on input "0" at bounding box center [451, 123] width 55 height 12
type input "7"
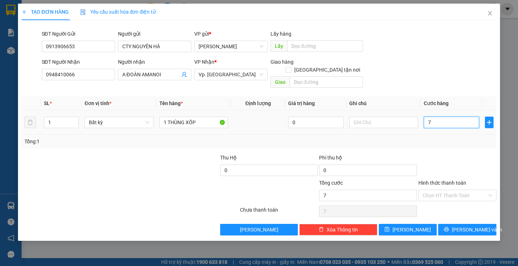
type input "70"
type input "70.000"
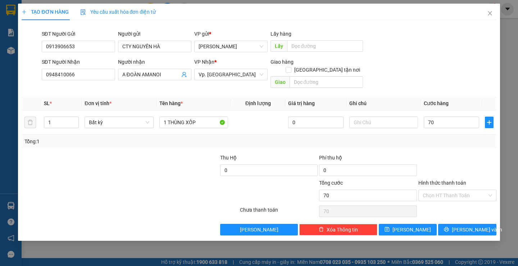
type input "70.000"
click at [460, 138] on div "Tổng: 1" at bounding box center [258, 142] width 469 height 8
click at [444, 180] on label "Hình thức thanh toán" at bounding box center [443, 183] width 48 height 6
click at [444, 190] on input "Hình thức thanh toán" at bounding box center [455, 195] width 64 height 11
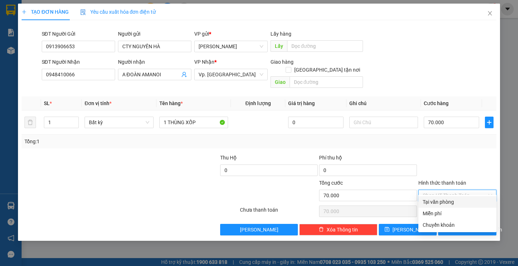
click at [437, 202] on div "Tại văn phòng" at bounding box center [457, 202] width 69 height 8
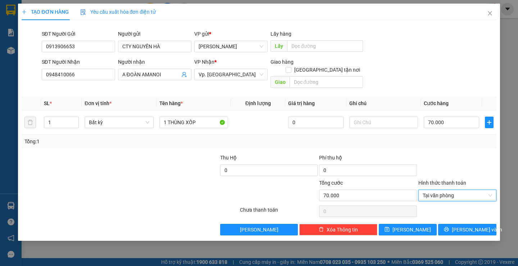
click at [443, 156] on div at bounding box center [458, 166] width 80 height 25
type input "70.000"
click at [464, 226] on span "[PERSON_NAME] và In" at bounding box center [477, 230] width 50 height 8
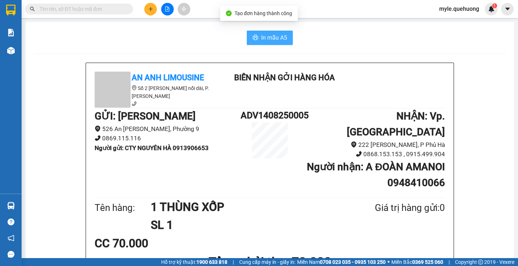
click at [274, 41] on span "In mẫu A5" at bounding box center [274, 37] width 26 height 9
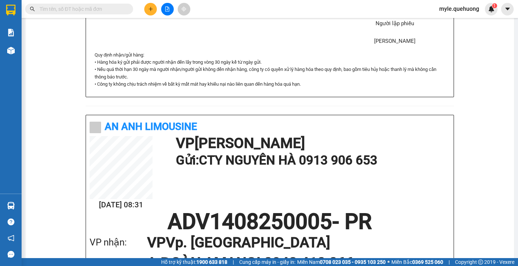
scroll to position [365, 0]
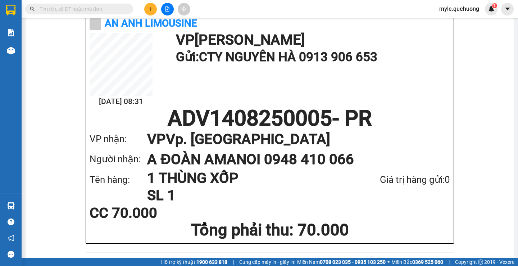
click at [379, 181] on div "Tên hàng: 1 THÙNG XỐP SL 1 Giá trị hàng gửi: 0" at bounding box center [270, 187] width 361 height 35
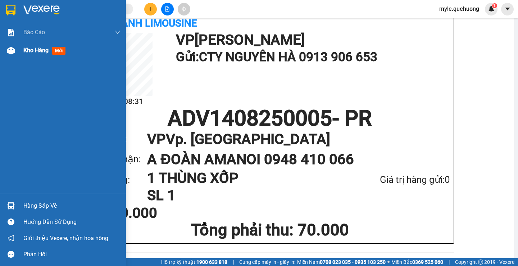
click at [32, 51] on span "Kho hàng" at bounding box center [35, 50] width 25 height 7
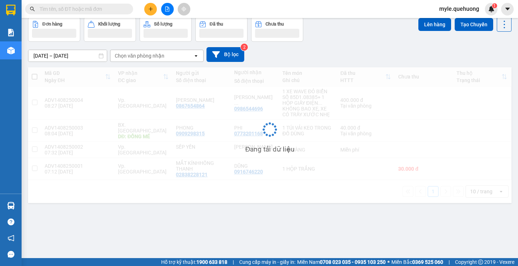
scroll to position [33, 0]
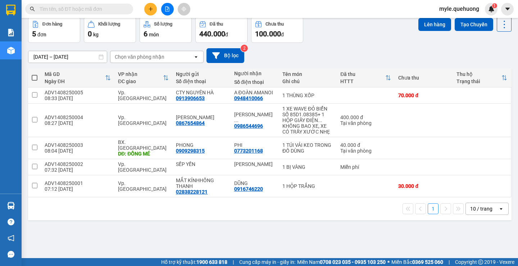
click at [61, 12] on input "text" at bounding box center [82, 9] width 85 height 8
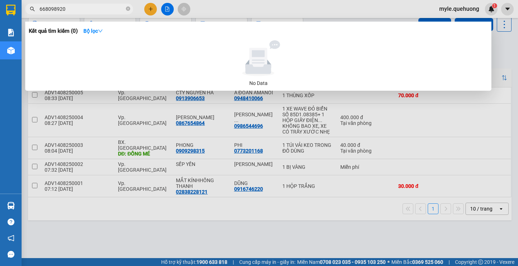
drag, startPoint x: 53, startPoint y: 8, endPoint x: 0, endPoint y: 6, distance: 53.3
click at [0, 6] on section "Kết quả tìm kiếm ( 0 ) Bộ lọc No Data 668098920 myle.quehuong 1 Báo cáo Báo cáo…" at bounding box center [259, 133] width 518 height 266
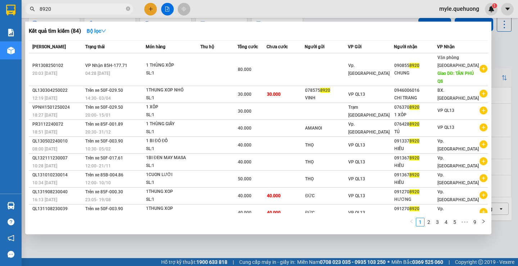
type input "8920"
drag, startPoint x: 56, startPoint y: 9, endPoint x: 0, endPoint y: 9, distance: 56.2
click at [0, 9] on section "Kết quả tìm kiếm ( 84 ) Bộ lọc Mã ĐH Trạng thái Món hàng Thu hộ Tổng cước Chưa …" at bounding box center [259, 133] width 518 height 266
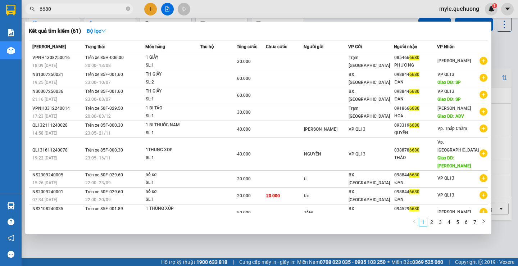
type input "6680"
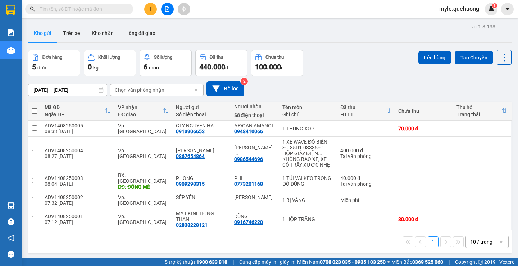
click at [45, 6] on input "text" at bounding box center [82, 9] width 85 height 8
click at [46, 6] on input "text" at bounding box center [82, 9] width 85 height 8
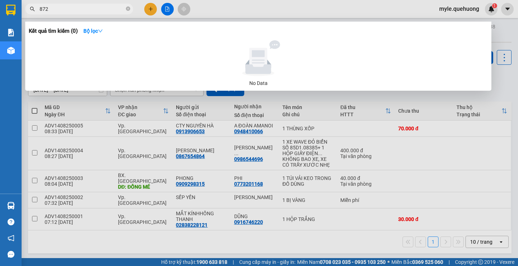
type input "8728"
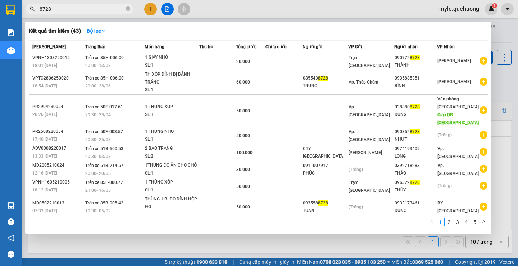
drag, startPoint x: 66, startPoint y: 7, endPoint x: 0, endPoint y: 22, distance: 67.5
click at [0, 22] on section "Kết quả tìm kiếm ( 43 ) Bộ lọc Mã ĐH Trạng thái Món hàng Thu hộ Tổng cước Chưa …" at bounding box center [259, 133] width 518 height 266
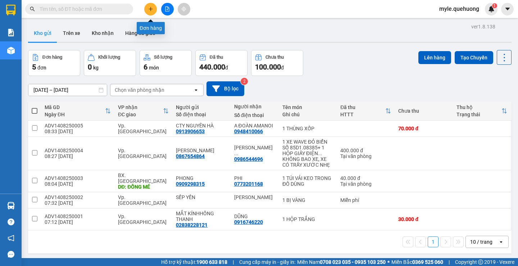
click at [151, 11] on icon "plus" at bounding box center [150, 8] width 5 height 5
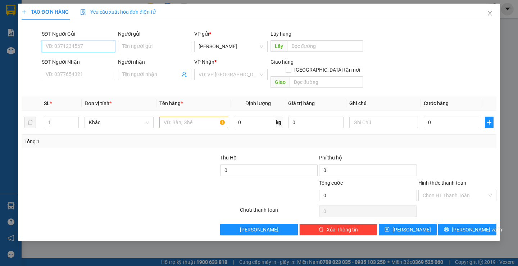
click at [78, 44] on input "SĐT Người Gửi" at bounding box center [78, 47] width 73 height 12
type input "0933694716"
click at [78, 44] on input "0933694716" at bounding box center [78, 47] width 73 height 12
click at [81, 62] on div "0933694716 - TÚ" at bounding box center [78, 61] width 65 height 8
type input "TÚ"
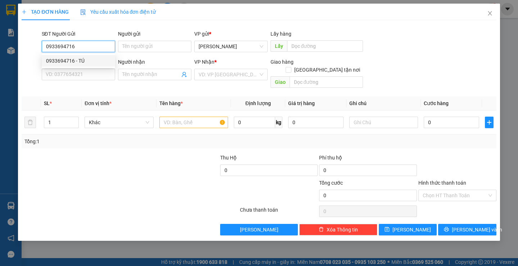
type input "0869895947"
type input "NGÂN"
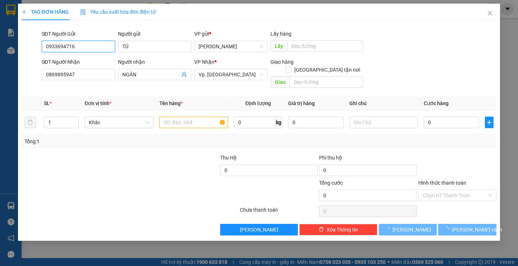
type input "30.000"
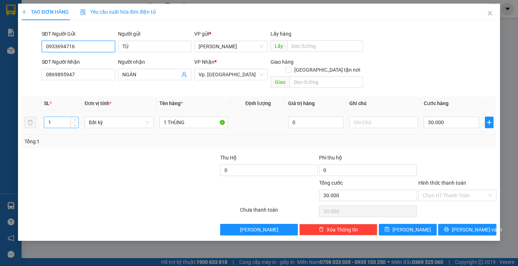
type input "0933694716"
click at [59, 117] on input "1" at bounding box center [61, 122] width 34 height 11
click at [84, 73] on input "0869895947" at bounding box center [78, 75] width 73 height 12
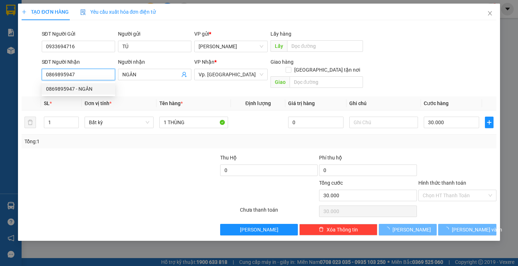
type input "0"
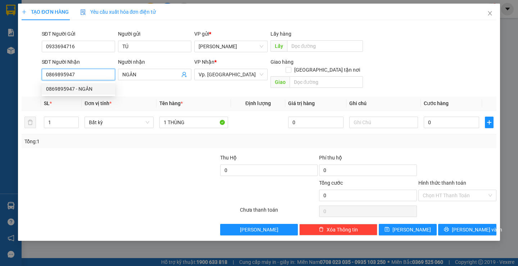
drag, startPoint x: 86, startPoint y: 76, endPoint x: 0, endPoint y: 76, distance: 85.7
click at [0, 76] on div "TẠO ĐƠN HÀNG Yêu cầu xuất hóa đơn điện tử Transit Pickup Surcharge Ids Transit …" at bounding box center [259, 133] width 518 height 266
click at [84, 74] on input "0933694716" at bounding box center [78, 75] width 73 height 12
type input "0933694716"
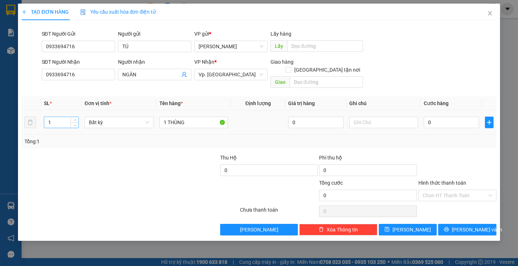
click at [55, 117] on input "1" at bounding box center [61, 122] width 34 height 11
click at [187, 119] on input "1 THÙNG" at bounding box center [193, 123] width 69 height 12
drag, startPoint x: 169, startPoint y: 116, endPoint x: 252, endPoint y: 124, distance: 82.8
click at [252, 124] on tr "1 Bất kỳ 1 THÙNG 0 0" at bounding box center [259, 123] width 475 height 24
click at [190, 117] on input "1 THÙNG" at bounding box center [193, 123] width 69 height 12
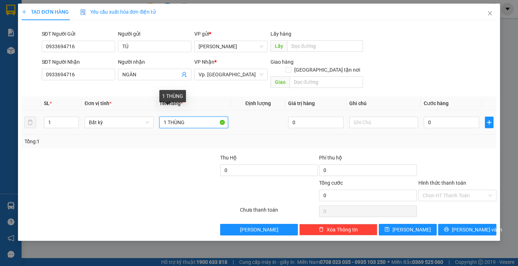
drag, startPoint x: 168, startPoint y: 114, endPoint x: 206, endPoint y: 114, distance: 38.2
click at [203, 117] on input "1 THÙNG" at bounding box center [193, 123] width 69 height 12
click at [193, 117] on input "1 THÙNG" at bounding box center [193, 123] width 69 height 12
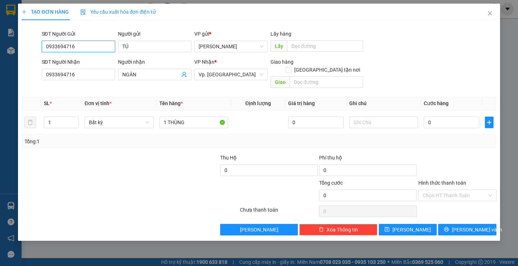
drag, startPoint x: 78, startPoint y: 49, endPoint x: 0, endPoint y: 49, distance: 77.8
click at [0, 49] on div "TẠO ĐƠN HÀNG Yêu cầu xuất hóa đơn điện tử Transit Pickup Surcharge Ids Transit …" at bounding box center [259, 133] width 518 height 266
click at [82, 47] on input "0933694716" at bounding box center [78, 47] width 73 height 12
click at [86, 76] on input "0933694716" at bounding box center [78, 75] width 73 height 12
click at [153, 156] on div at bounding box center [169, 166] width 99 height 25
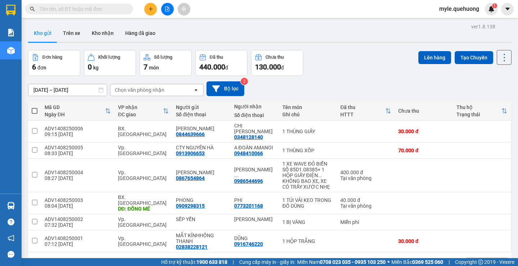
click at [58, 8] on input "text" at bounding box center [82, 9] width 85 height 8
click at [64, 9] on input "text" at bounding box center [82, 9] width 85 height 8
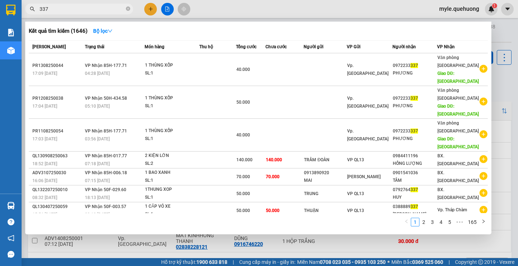
type input "3370"
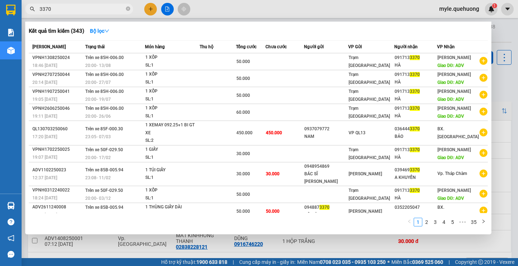
drag, startPoint x: 61, startPoint y: 12, endPoint x: 0, endPoint y: 12, distance: 60.8
click at [0, 12] on section "Kết quả tìm kiếm ( 343 ) Bộ lọc Mã ĐH Trạng thái Món hàng Thu hộ Tổng cước Chưa…" at bounding box center [259, 133] width 518 height 266
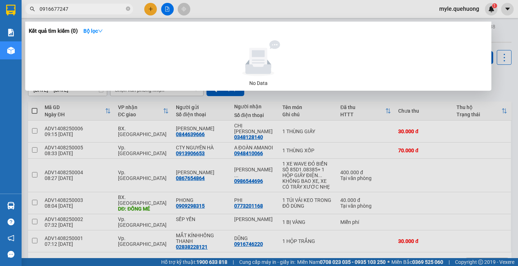
click at [80, 11] on input "0916677247" at bounding box center [82, 9] width 85 height 8
type input "0916677242"
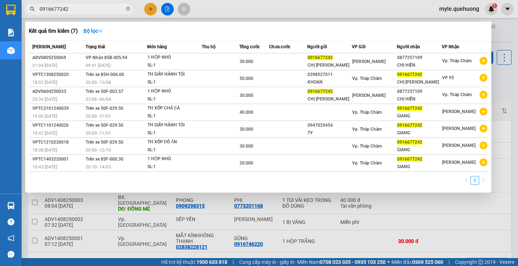
drag, startPoint x: 73, startPoint y: 8, endPoint x: 0, endPoint y: 13, distance: 73.3
click at [0, 13] on section "Kết quả tìm kiếm ( 7 ) Bộ lọc Mã ĐH Trạng thái Món hàng Thu hộ Tổng cước Chưa c…" at bounding box center [259, 133] width 518 height 266
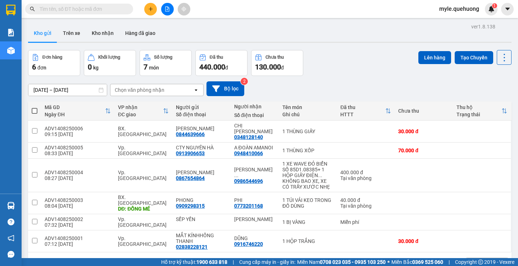
click at [56, 8] on input "text" at bounding box center [82, 9] width 85 height 8
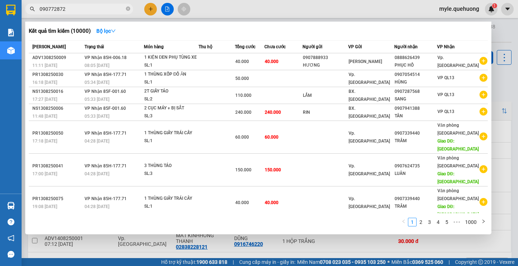
type input "0907728728"
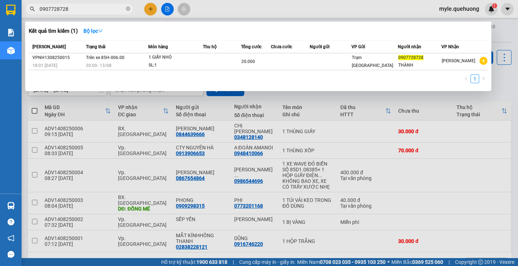
drag, startPoint x: 71, startPoint y: 8, endPoint x: 0, endPoint y: 14, distance: 71.1
click at [0, 14] on section "Kết quả tìm kiếm ( 1 ) Bộ lọc Mã ĐH Trạng thái Món hàng Thu hộ Tổng cước Chưa c…" at bounding box center [259, 133] width 518 height 266
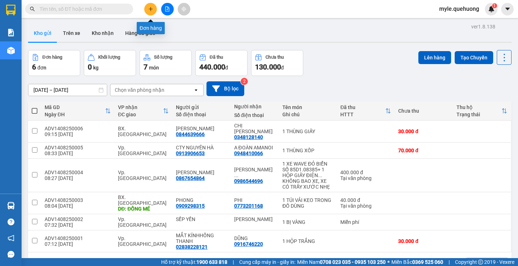
click at [153, 8] on icon "plus" at bounding box center [150, 8] width 5 height 5
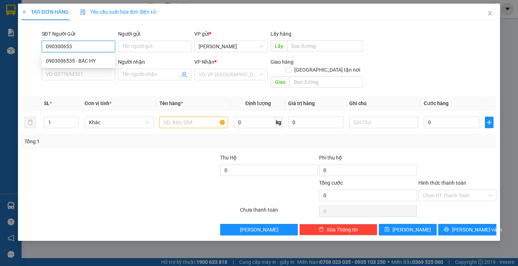
type input "0903006535"
click at [84, 65] on div "0903006535 - BÁC HY" at bounding box center [78, 61] width 73 height 12
type input "BÁC HY"
type input "0328110520"
type input "VƯƠNG"
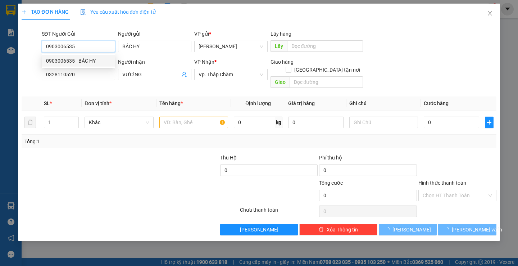
type input "30.000"
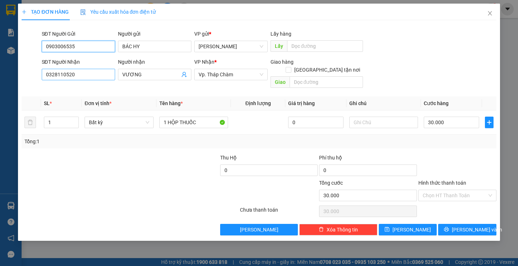
type input "0903006535"
click at [82, 73] on input "0328110520" at bounding box center [78, 75] width 73 height 12
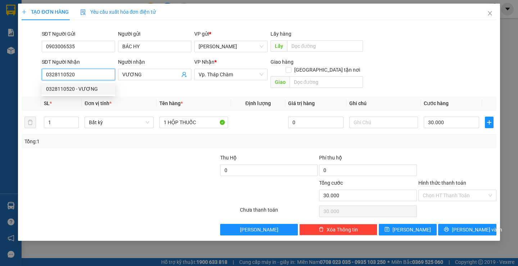
click at [85, 91] on div "0328110520 - VƯƠNG" at bounding box center [78, 89] width 65 height 8
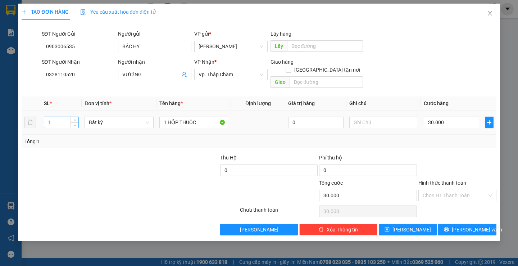
click at [64, 117] on input "1" at bounding box center [61, 122] width 34 height 11
click at [204, 117] on input "1 HỘP THUỐC" at bounding box center [193, 123] width 69 height 12
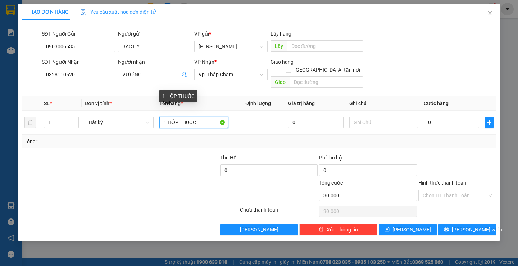
type input "0"
click at [442, 115] on div "0" at bounding box center [451, 122] width 55 height 14
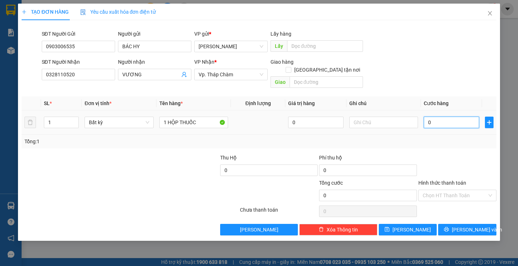
click at [440, 117] on input "0" at bounding box center [451, 123] width 55 height 12
type input "3"
type input "30"
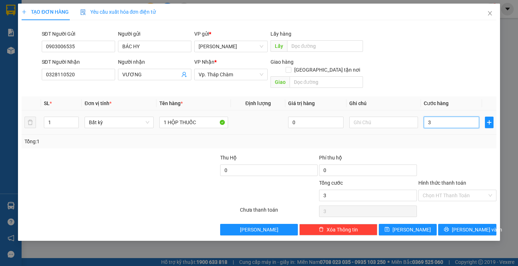
type input "30"
type input "30.000"
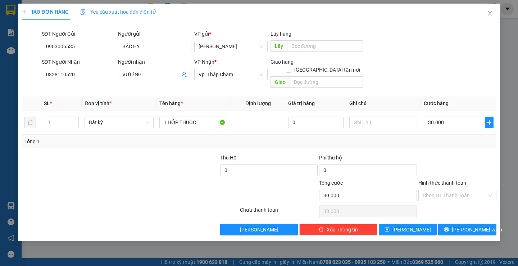
click at [456, 144] on div "Transit Pickup Surcharge Ids Transit Deliver Surcharge Ids Transit Deliver Surc…" at bounding box center [259, 130] width 475 height 209
click at [433, 180] on label "Hình thức thanh toán" at bounding box center [443, 183] width 48 height 6
click at [433, 190] on input "Hình thức thanh toán" at bounding box center [455, 195] width 64 height 11
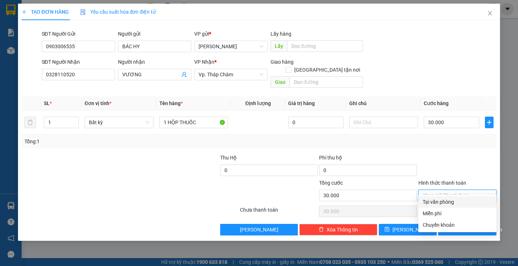
click at [434, 200] on div "Tại văn phòng" at bounding box center [457, 202] width 69 height 8
type input "0"
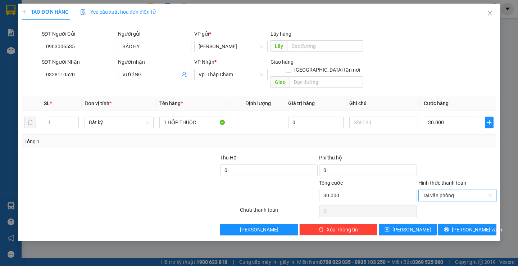
click at [445, 154] on div at bounding box center [458, 166] width 80 height 25
click at [449, 227] on icon "printer" at bounding box center [446, 229] width 5 height 5
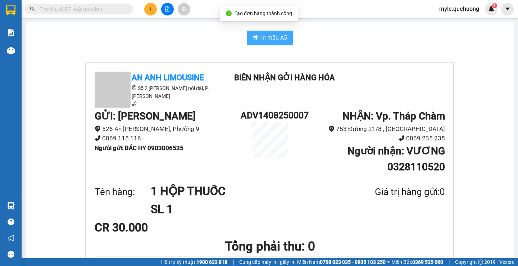
click at [275, 38] on span "In mẫu A5" at bounding box center [274, 37] width 26 height 9
click at [332, 225] on div "CR 30.000" at bounding box center [270, 227] width 351 height 18
click at [351, 225] on div "CR 30.000" at bounding box center [270, 227] width 351 height 18
click at [126, 40] on div "In mẫu A5" at bounding box center [270, 38] width 472 height 14
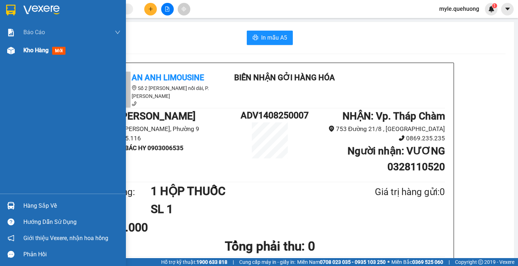
click at [32, 52] on span "Kho hàng" at bounding box center [35, 50] width 25 height 7
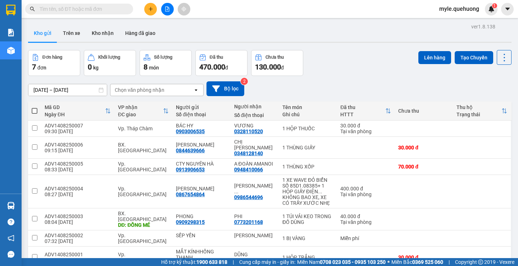
click at [231, 9] on div "Kết quả tìm kiếm ( 1 ) Bộ lọc Mã ĐH Trạng thái Món hàng Thu hộ Tổng cước Chưa c…" at bounding box center [259, 9] width 518 height 18
click at [229, 8] on div "Kết quả tìm kiếm ( 1 ) Bộ lọc Mã ĐH Trạng thái Món hàng Thu hộ Tổng cước Chưa c…" at bounding box center [259, 9] width 518 height 18
click at [62, 6] on input "text" at bounding box center [82, 9] width 85 height 8
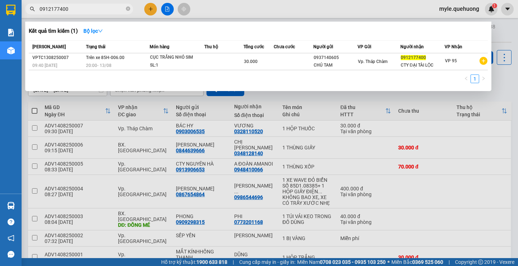
click at [78, 9] on input "0912177400" at bounding box center [82, 9] width 85 height 8
drag, startPoint x: 75, startPoint y: 8, endPoint x: 11, endPoint y: 8, distance: 63.7
click at [5, 8] on section "Kết quả tìm kiếm ( 1 ) Bộ lọc Mã ĐH Trạng thái Món hàng Thu hộ Tổng cước Chưa c…" at bounding box center [259, 133] width 518 height 266
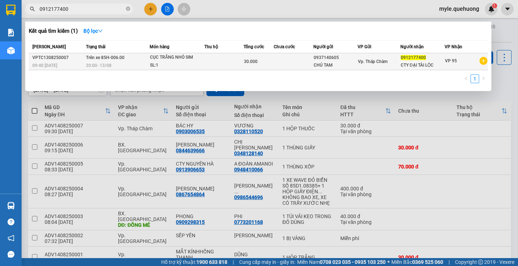
type input "0912177400"
click at [171, 62] on div "SL: 1" at bounding box center [177, 66] width 54 height 8
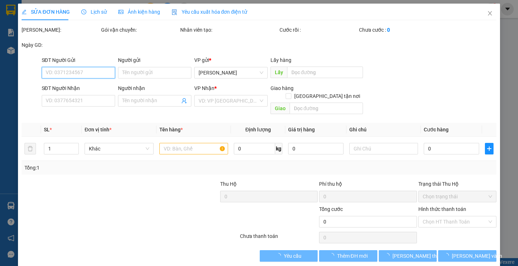
type input "0937140605"
type input "CHÚ TAM"
type input "0912177400"
type input "CTY ĐẠI TÀI LỘC"
type input "30.000"
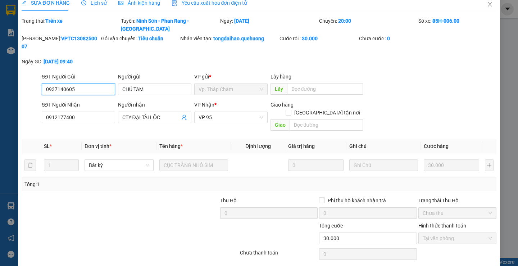
scroll to position [12, 0]
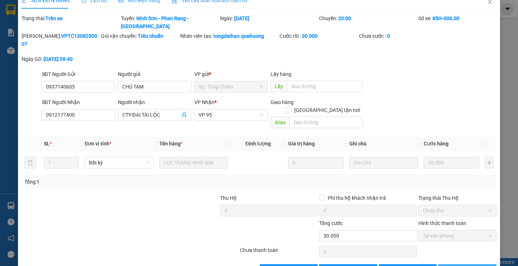
click at [446, 264] on button "[PERSON_NAME] và In" at bounding box center [467, 270] width 58 height 12
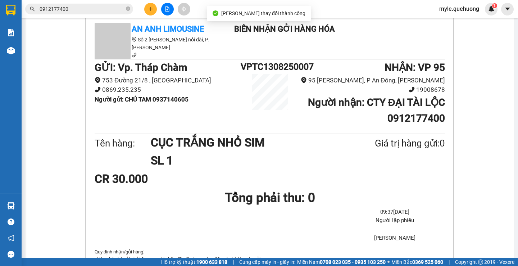
scroll to position [36, 0]
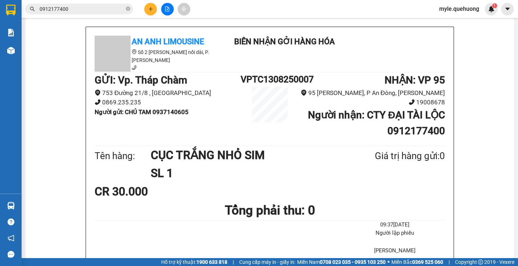
click at [479, 107] on div "An Anh Limousine Số 2 Nguyễn Tri Phương nối dài, P. Văn Hải Biên nhận gởi hàng …" at bounding box center [270, 176] width 472 height 298
click at [128, 9] on icon "close-circle" at bounding box center [128, 8] width 4 height 4
click at [359, 168] on div "Tên hàng: CỤC TRẮNG NHỎ SIM SL 1 Giá trị hàng gửi: 0" at bounding box center [270, 164] width 351 height 36
click at [46, 10] on input "text" at bounding box center [82, 9] width 85 height 8
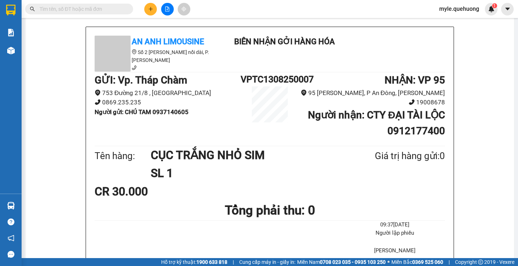
click at [46, 10] on input "text" at bounding box center [82, 9] width 85 height 8
click at [151, 9] on icon "plus" at bounding box center [151, 9] width 4 height 0
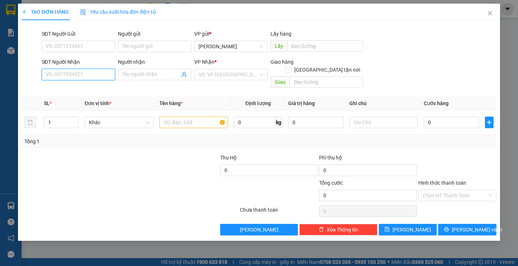
click at [58, 72] on input "SĐT Người Nhận" at bounding box center [78, 75] width 73 height 12
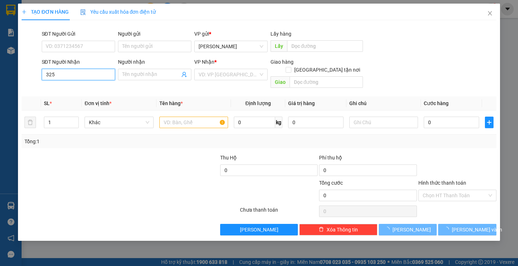
click at [57, 71] on input "325" at bounding box center [78, 75] width 73 height 12
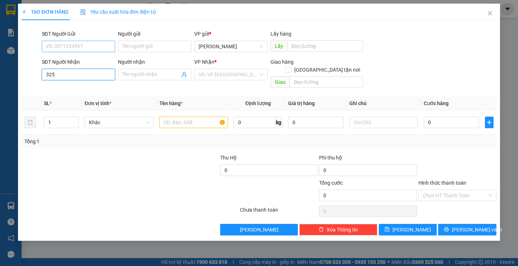
type input "325"
click at [59, 42] on input "SĐT Người Gửi" at bounding box center [78, 47] width 73 height 12
drag, startPoint x: 57, startPoint y: 74, endPoint x: 5, endPoint y: 66, distance: 52.5
click at [5, 66] on div "TẠO ĐƠN HÀNG Yêu cầu xuất hóa đơn điện tử Transit Pickup Surcharge Ids Transit …" at bounding box center [259, 133] width 518 height 266
click at [52, 45] on input "SĐT Người Gửi" at bounding box center [78, 47] width 73 height 12
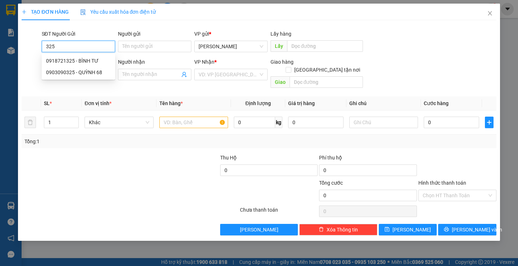
click at [78, 45] on input "325" at bounding box center [78, 47] width 73 height 12
click at [86, 74] on div "0903090325 - QUỲNH 68" at bounding box center [78, 72] width 65 height 8
type input "0903090325"
type input "QUỲNH 68"
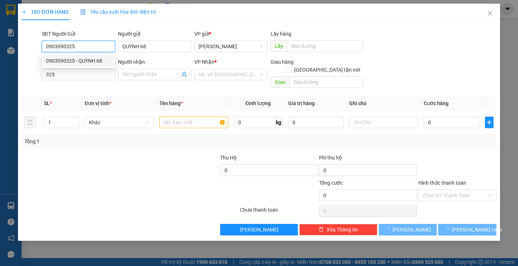
type input "40.000"
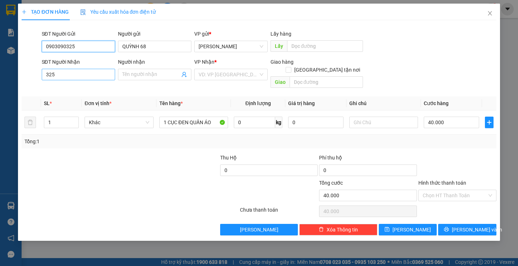
type input "0903090325"
drag, startPoint x: 63, startPoint y: 75, endPoint x: 0, endPoint y: 74, distance: 62.6
click at [0, 75] on div "TẠO ĐƠN HÀNG Yêu cầu xuất hóa đơn điện tử Transit Pickup Surcharge Ids Transit …" at bounding box center [259, 133] width 518 height 266
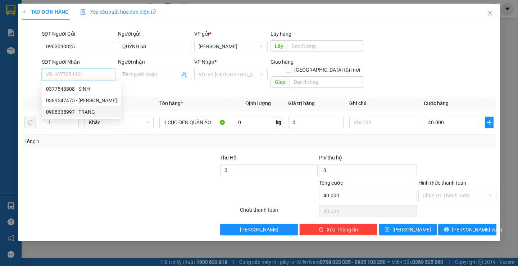
click at [83, 113] on div "0908335997 - TRANG" at bounding box center [81, 112] width 71 height 8
type input "0908335997"
type input "TRANG"
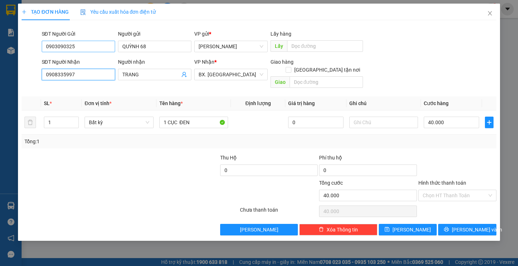
type input "0908335997"
click at [81, 45] on input "0903090325" at bounding box center [78, 47] width 73 height 12
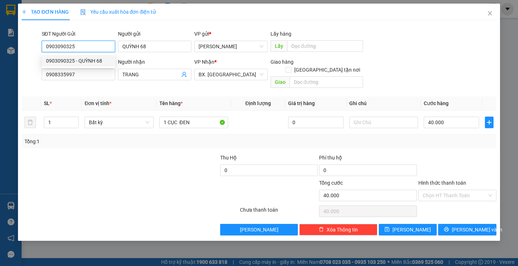
drag, startPoint x: 81, startPoint y: 47, endPoint x: 0, endPoint y: 43, distance: 81.4
click at [0, 43] on div "TẠO ĐƠN HÀNG Yêu cầu xuất hóa đơn điện tử Transit Pickup Surcharge Ids Transit …" at bounding box center [259, 133] width 518 height 266
click at [86, 61] on div "0768947235 - ÂU HÒA" at bounding box center [86, 61] width 81 height 8
type input "0768947235"
type input "ÂU HÒA"
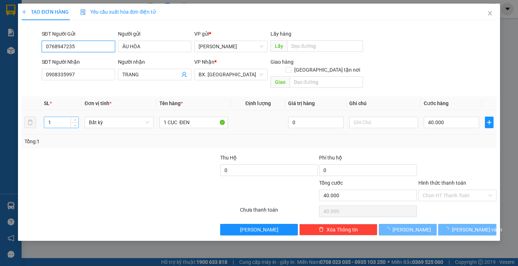
type input "60.000"
type input "0768947235"
click at [58, 118] on input "1" at bounding box center [61, 122] width 34 height 11
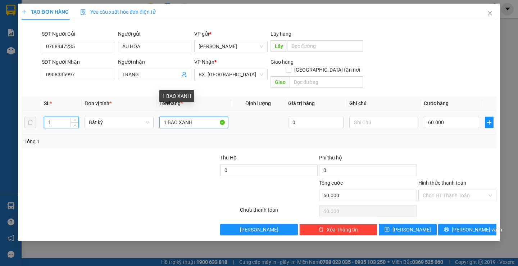
click at [197, 117] on input "1 BAO XANH" at bounding box center [193, 123] width 69 height 12
type input "0"
drag, startPoint x: 169, startPoint y: 112, endPoint x: 255, endPoint y: 115, distance: 86.4
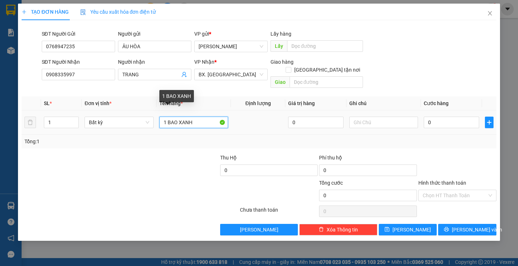
click at [255, 115] on tr "1 Bất kỳ 1 BAO XANH 0 0" at bounding box center [259, 123] width 475 height 24
click at [175, 117] on input "1" at bounding box center [193, 123] width 69 height 12
type input "1"
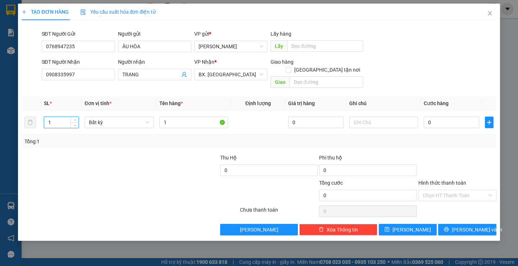
drag, startPoint x: 58, startPoint y: 116, endPoint x: 0, endPoint y: 114, distance: 58.3
click at [0, 114] on div "TẠO ĐƠN HÀNG Yêu cầu xuất hóa đơn điện tử Transit Pickup Surcharge Ids Transit …" at bounding box center [259, 133] width 518 height 266
type input "5"
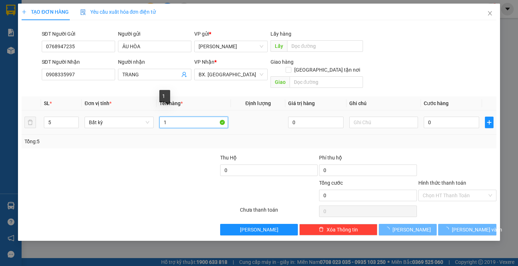
drag, startPoint x: 174, startPoint y: 116, endPoint x: 0, endPoint y: 116, distance: 173.5
click at [0, 117] on div "TẠO ĐƠN HÀNG Yêu cầu xuất hóa đơn điện tử Transit Pickup Surcharge Ids Transit …" at bounding box center [259, 133] width 518 height 266
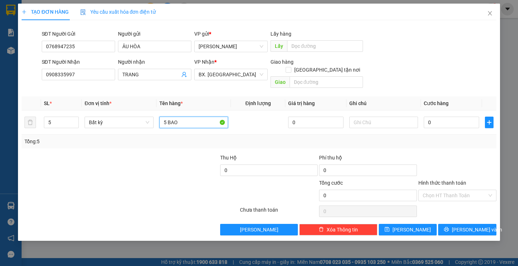
type input "5 BAO"
click at [131, 164] on div at bounding box center [169, 166] width 99 height 25
click at [439, 117] on input "0" at bounding box center [451, 123] width 55 height 12
type input "2"
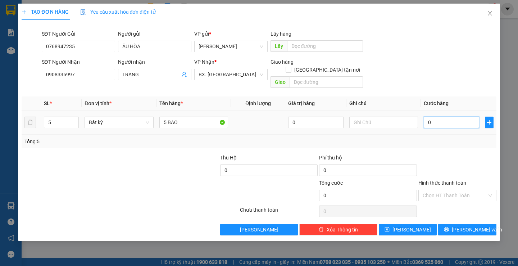
type input "2"
type input "25"
type input "250"
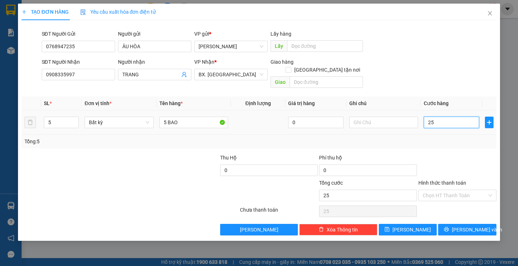
type input "250"
type input "250.000"
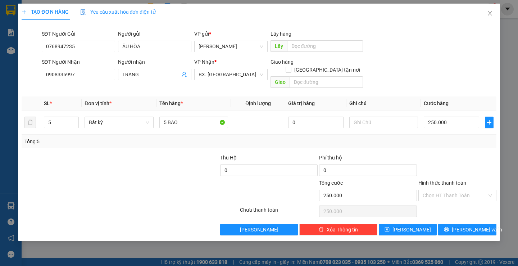
click at [460, 154] on div at bounding box center [458, 166] width 80 height 25
click at [447, 180] on label "Hình thức thanh toán" at bounding box center [443, 183] width 48 height 6
click at [447, 190] on input "Hình thức thanh toán" at bounding box center [455, 195] width 64 height 11
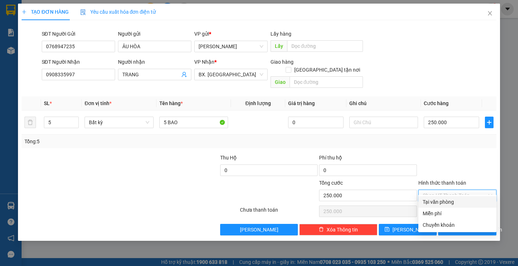
click at [456, 202] on div "Tại văn phòng" at bounding box center [457, 202] width 69 height 8
type input "0"
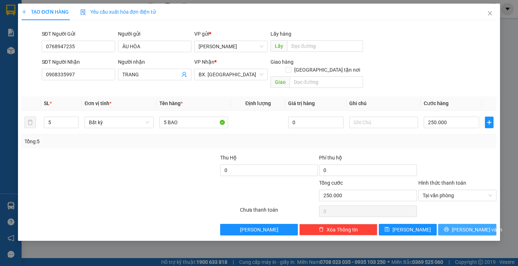
click at [449, 227] on icon "printer" at bounding box center [446, 229] width 5 height 5
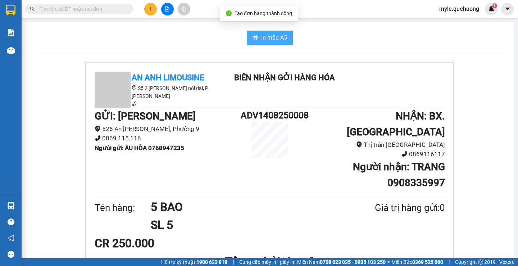
click at [262, 37] on span "In mẫu A5" at bounding box center [274, 37] width 26 height 9
click at [271, 41] on span "In mẫu A5" at bounding box center [274, 37] width 26 height 9
drag, startPoint x: 205, startPoint y: 34, endPoint x: 114, endPoint y: 34, distance: 91.4
click at [205, 34] on div "In mẫu A5" at bounding box center [270, 38] width 472 height 14
click at [119, 10] on input "text" at bounding box center [82, 9] width 85 height 8
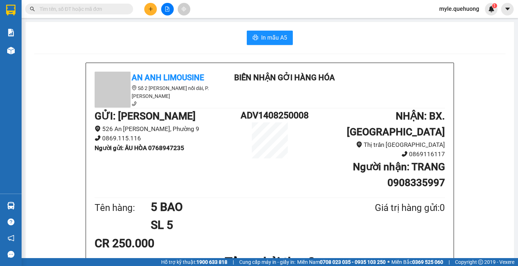
click at [119, 10] on input "text" at bounding box center [82, 9] width 85 height 8
click at [67, 8] on input "text" at bounding box center [82, 9] width 85 height 8
click at [60, 9] on input "text" at bounding box center [82, 9] width 85 height 8
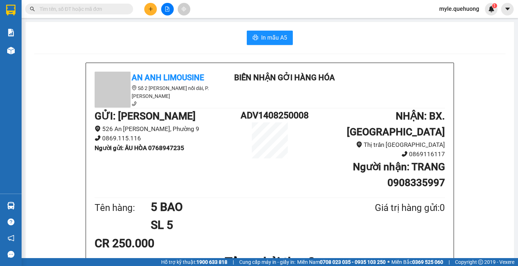
click at [60, 9] on input "text" at bounding box center [82, 9] width 85 height 8
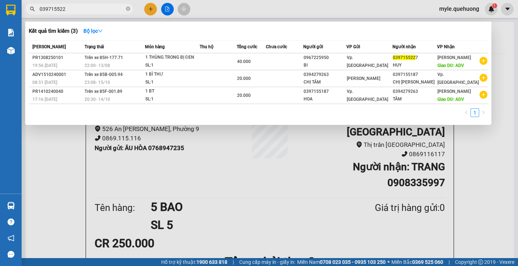
type input "0397155227"
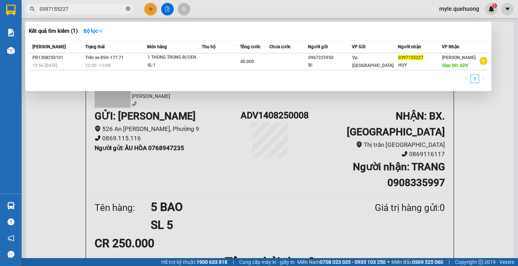
click at [130, 10] on icon "close-circle" at bounding box center [128, 8] width 4 height 4
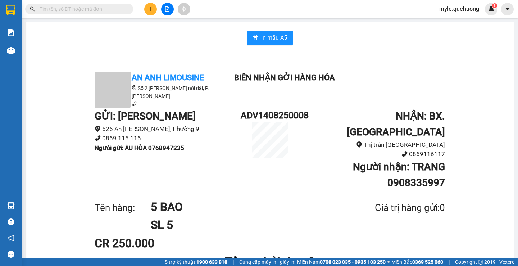
click at [136, 34] on div "In mẫu A5" at bounding box center [270, 38] width 472 height 14
click at [155, 9] on button at bounding box center [150, 9] width 13 height 13
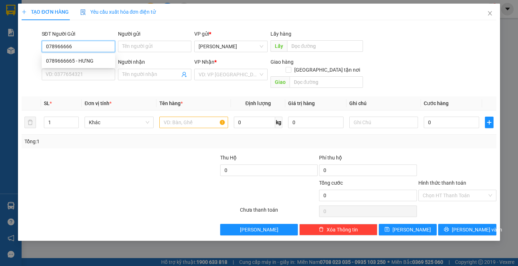
type input "0789666665"
click at [94, 62] on div "0789666665 - HƯNG" at bounding box center [78, 61] width 65 height 8
type input "HƯNG"
type input "0937633799"
type input "[PERSON_NAME]"
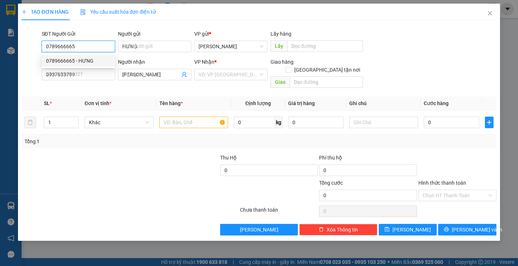
type input "30.000"
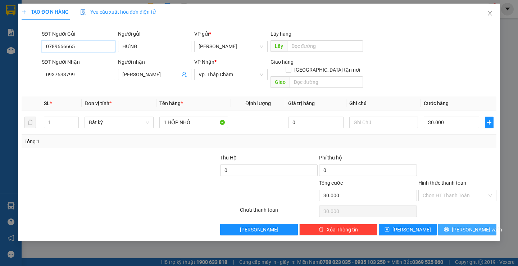
type input "0789666665"
click at [446, 224] on button "[PERSON_NAME] và In" at bounding box center [467, 230] width 58 height 12
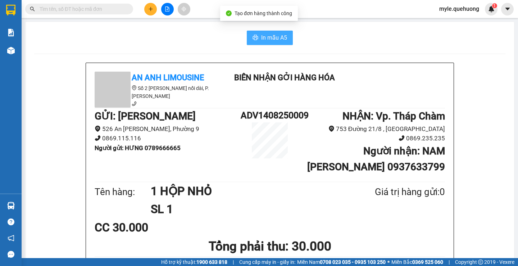
click at [270, 34] on span "In mẫu A5" at bounding box center [274, 37] width 26 height 9
click at [157, 31] on div "In mẫu A5" at bounding box center [270, 38] width 472 height 14
click at [152, 9] on icon "plus" at bounding box center [150, 8] width 5 height 5
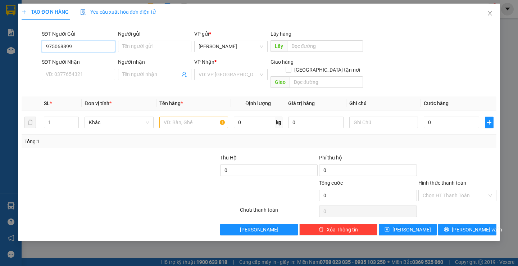
click at [78, 47] on input "975068899" at bounding box center [78, 47] width 73 height 12
click at [46, 46] on input "975068899" at bounding box center [78, 47] width 73 height 12
click at [75, 47] on input "0975068899" at bounding box center [78, 47] width 73 height 12
click at [57, 47] on input "0975068899" at bounding box center [78, 47] width 73 height 12
drag, startPoint x: 57, startPoint y: 46, endPoint x: 240, endPoint y: 67, distance: 184.1
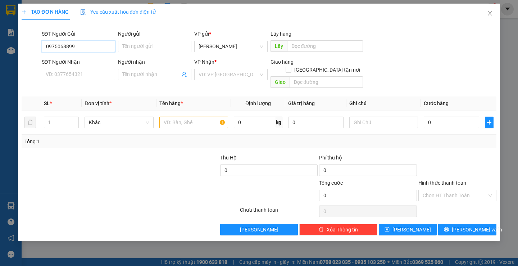
click at [240, 67] on form "SĐT Người Gửi 0975068899 0975068899 Người gửi Tên người gửi VP gửi * An Dương V…" at bounding box center [259, 60] width 475 height 61
type input "0975868599"
click at [72, 61] on div "0975868599" at bounding box center [78, 61] width 65 height 8
type input "0909509080"
type input "KHANG"
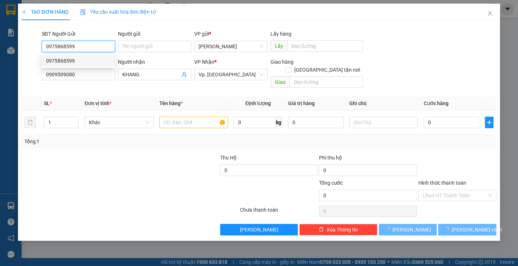
type input "30.000"
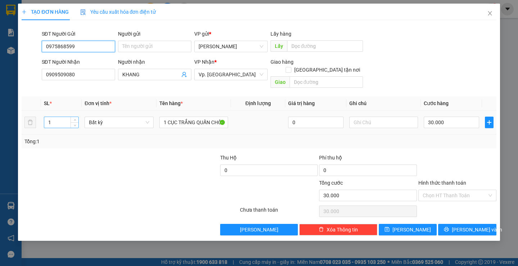
type input "0975868599"
click at [60, 118] on input "1" at bounding box center [61, 122] width 34 height 11
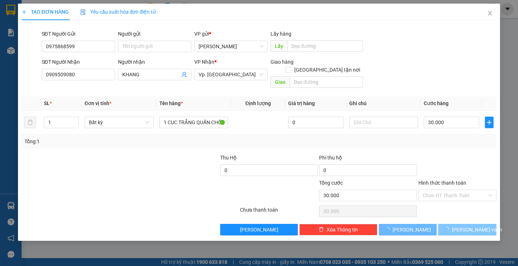
click at [447, 224] on button "[PERSON_NAME] và In" at bounding box center [467, 230] width 58 height 12
type input "0"
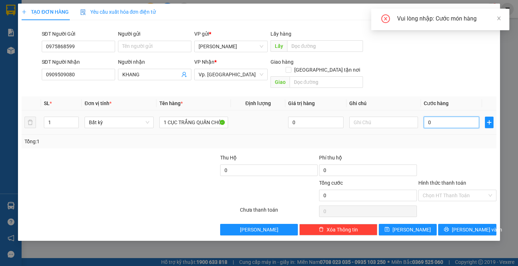
click at [450, 118] on input "0" at bounding box center [451, 123] width 55 height 12
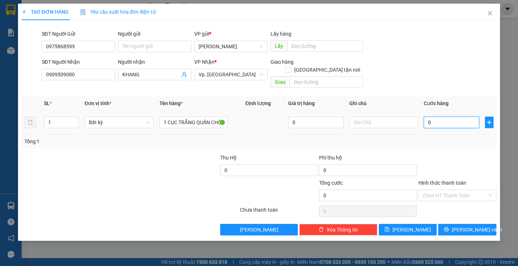
type input "3"
type input "30"
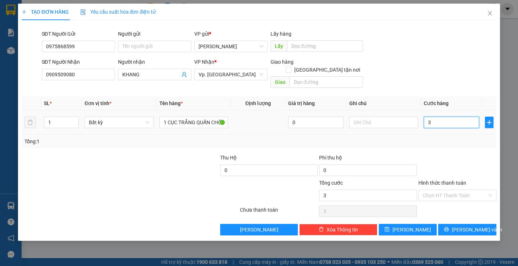
type input "30"
drag, startPoint x: 439, startPoint y: 116, endPoint x: 253, endPoint y: 129, distance: 186.6
click at [283, 129] on div "SL * Đơn vị tính * Tên hàng * Định lượng Giá trị hàng Ghi chú Cước hàng 1 Bất k…" at bounding box center [259, 122] width 475 height 52
type input "4"
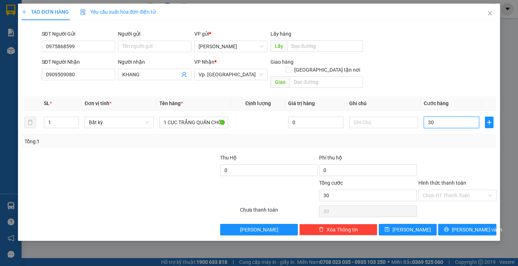
type input "4"
type input "40"
type input "40.000"
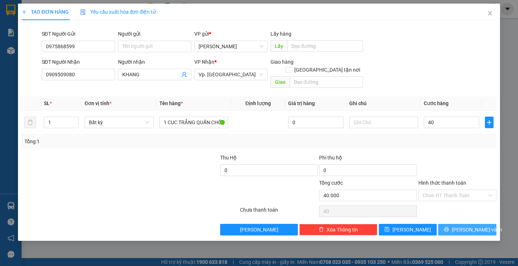
type input "40.000"
click at [457, 225] on button "[PERSON_NAME] và In" at bounding box center [467, 230] width 58 height 12
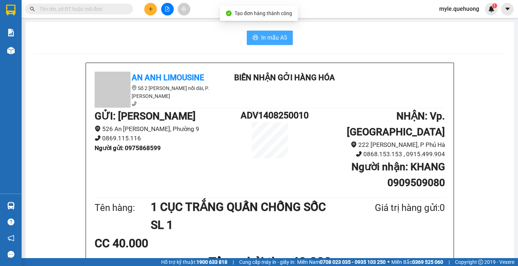
click at [271, 37] on span "In mẫu A5" at bounding box center [274, 37] width 26 height 9
click at [69, 13] on input "text" at bounding box center [82, 9] width 85 height 8
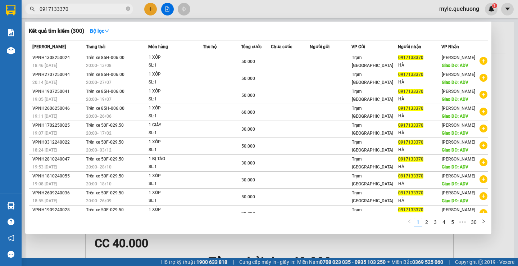
type input "0917133370"
drag, startPoint x: 87, startPoint y: 11, endPoint x: 0, endPoint y: 39, distance: 91.8
click at [0, 39] on section "Kết quả tìm kiếm ( 300 ) Bộ lọc Mã ĐH Trạng thái Món hàng Thu hộ Tổng cước Chưa…" at bounding box center [259, 133] width 518 height 266
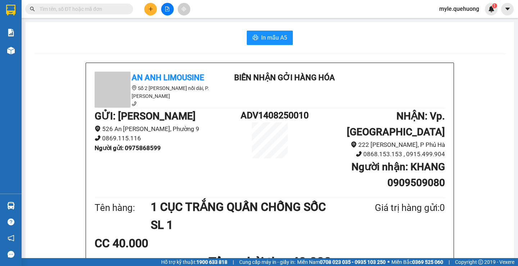
click at [74, 41] on div "In mẫu A5" at bounding box center [270, 38] width 472 height 14
click at [157, 38] on div "In mẫu A5" at bounding box center [270, 38] width 472 height 14
click at [172, 42] on div "In mẫu A5" at bounding box center [270, 38] width 472 height 14
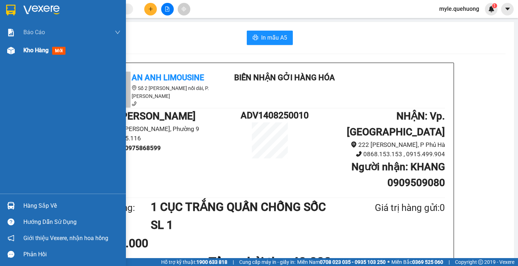
click at [26, 51] on span "Kho hàng" at bounding box center [35, 50] width 25 height 7
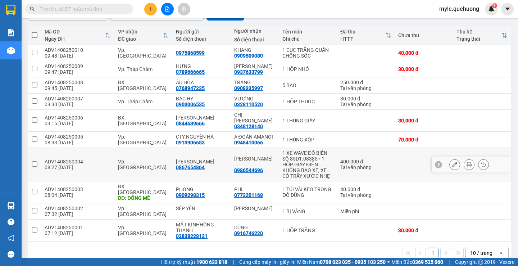
scroll to position [77, 0]
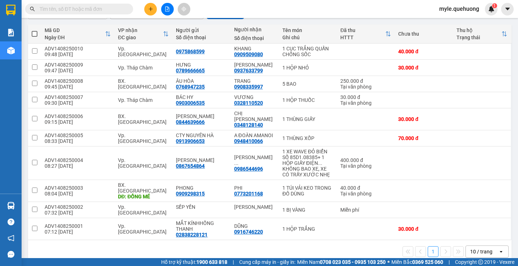
click at [499, 249] on icon "open" at bounding box center [502, 252] width 6 height 6
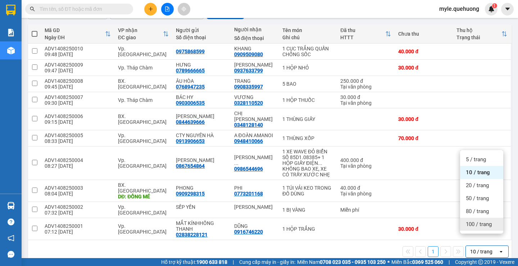
click at [467, 224] on span "100 / trang" at bounding box center [479, 224] width 26 height 7
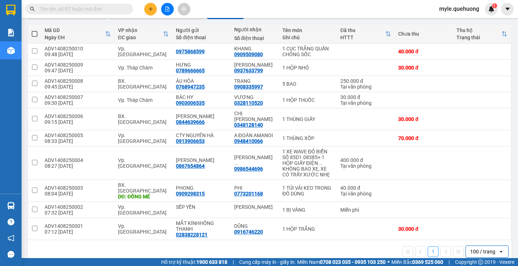
click at [72, 8] on input "text" at bounding box center [82, 9] width 85 height 8
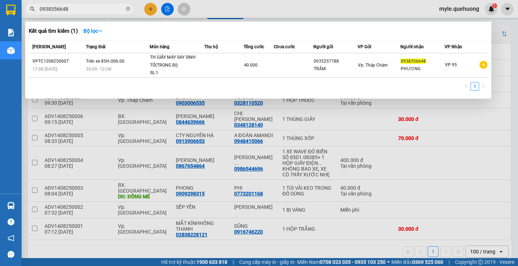
type input "0938356648"
drag, startPoint x: 80, startPoint y: 9, endPoint x: 0, endPoint y: 20, distance: 80.6
click at [0, 20] on section "Kết quả tìm kiếm ( 1 ) Bộ lọc Mã ĐH Trạng thái Món hàng Thu hộ Tổng cước Chưa c…" at bounding box center [259, 133] width 518 height 266
type input "0906828496"
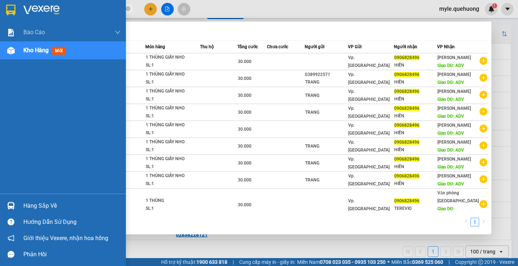
drag, startPoint x: 78, startPoint y: 9, endPoint x: 0, endPoint y: 0, distance: 78.7
click at [0, 0] on section "Kết quả tìm kiếm ( 10 ) Bộ lọc Mã ĐH Trạng thái Món hàng Thu hộ Tổng cước Chưa …" at bounding box center [259, 133] width 518 height 266
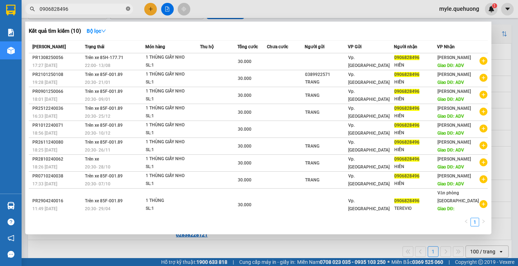
click at [128, 9] on icon "close-circle" at bounding box center [128, 8] width 4 height 4
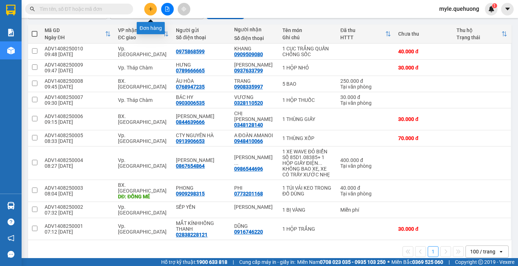
click at [150, 9] on icon "plus" at bounding box center [150, 8] width 5 height 5
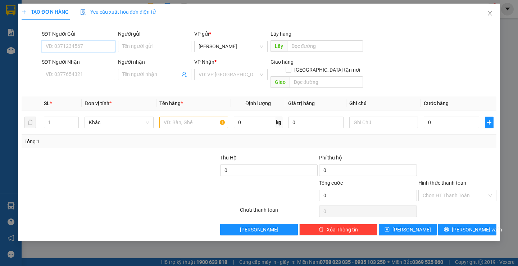
click at [74, 48] on input "SĐT Người Gửi" at bounding box center [78, 47] width 73 height 12
click at [75, 47] on input "SĐT Người Gửi" at bounding box center [78, 47] width 73 height 12
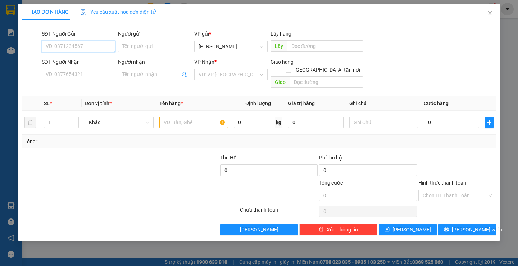
click at [75, 41] on input "SĐT Người Gửi" at bounding box center [78, 47] width 73 height 12
click at [67, 44] on input "SĐT Người Gửi" at bounding box center [78, 47] width 73 height 12
type input "0"
type input "0975807564"
click at [96, 63] on div "0975807564 - FGCARE" at bounding box center [78, 61] width 65 height 8
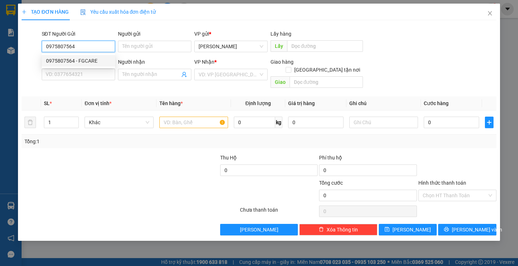
type input "FGCARE"
type input "0918824169"
type input "TRINH"
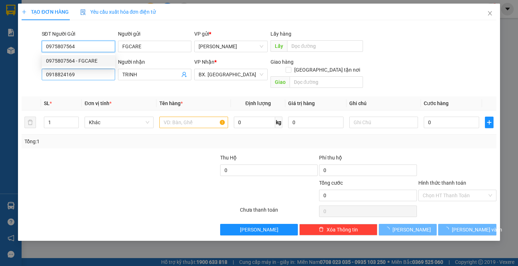
type input "40.000"
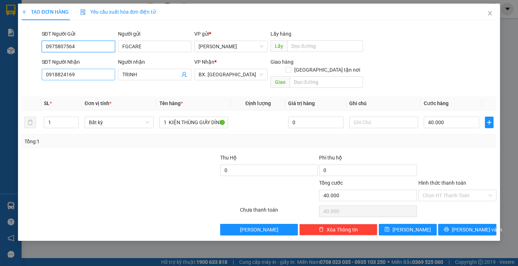
type input "0975807564"
click at [96, 77] on input "0918824169" at bounding box center [78, 75] width 73 height 12
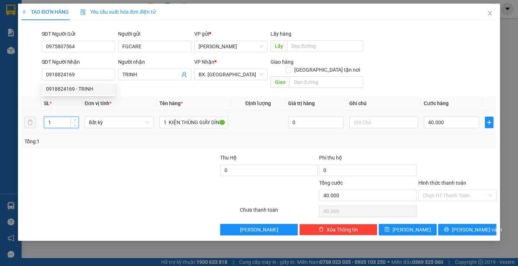
click at [54, 117] on input "1" at bounding box center [61, 122] width 34 height 11
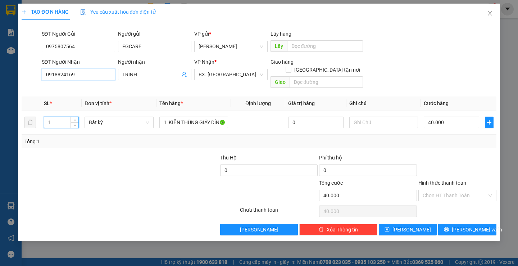
type input "0"
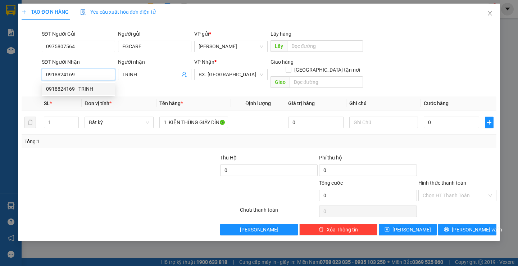
click at [78, 76] on input "0918824169" at bounding box center [78, 75] width 73 height 12
click at [448, 118] on input "0" at bounding box center [451, 123] width 55 height 12
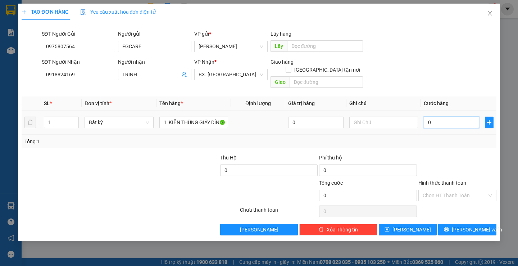
type input "4"
type input "0"
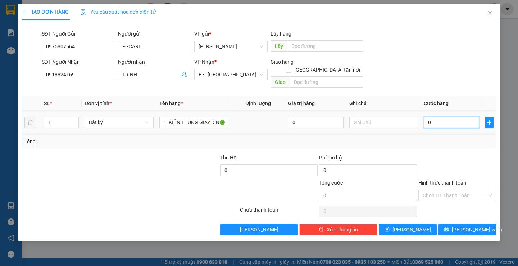
type input "0"
type input "5"
type input "05"
type input "50"
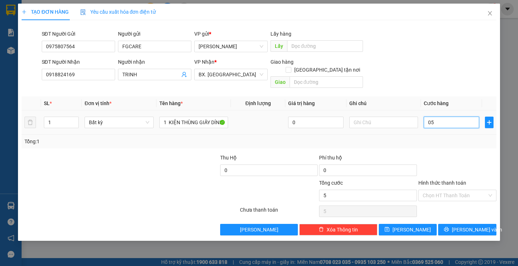
type input "50"
type input "050"
type input "50.000"
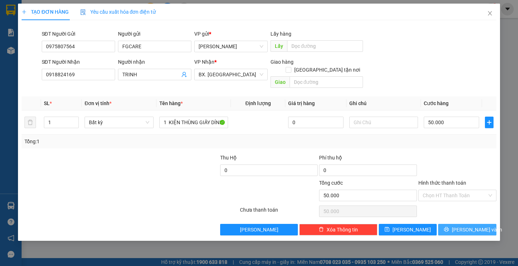
click at [449, 227] on icon "printer" at bounding box center [446, 229] width 5 height 5
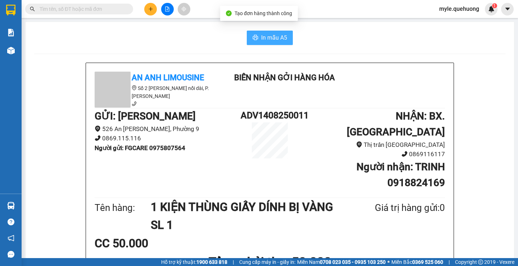
click at [271, 37] on span "In mẫu A5" at bounding box center [274, 37] width 26 height 9
click at [358, 237] on div "CC 50.000" at bounding box center [270, 243] width 351 height 18
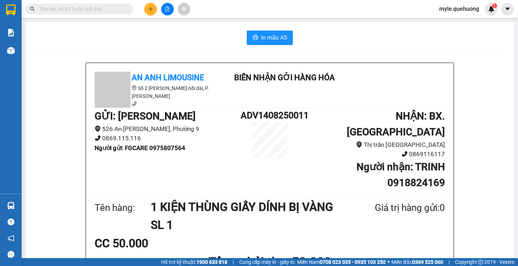
click at [153, 7] on icon "plus" at bounding box center [150, 8] width 5 height 5
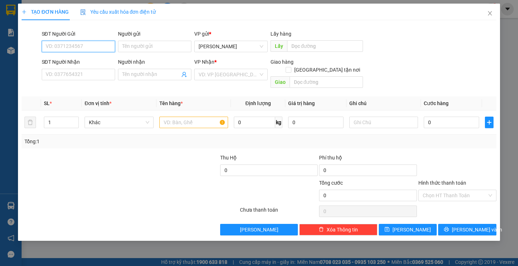
click at [69, 51] on input "SĐT Người Gửi" at bounding box center [78, 47] width 73 height 12
click at [69, 50] on input "SĐT Người Gửi" at bounding box center [78, 47] width 73 height 12
type input "0762585644"
click at [100, 60] on div "0762585644 - CTY GOURMET PARTNER" at bounding box center [90, 61] width 89 height 8
type input "CTY GOURMET PARTNER"
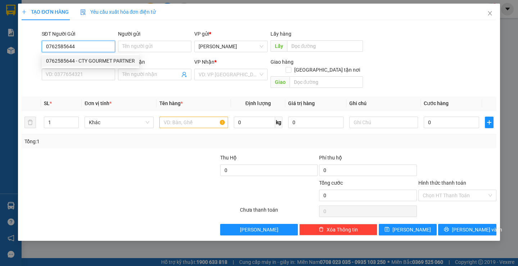
type input "0948410066"
type input "A ĐOÀN AMANOI"
type input "60.000"
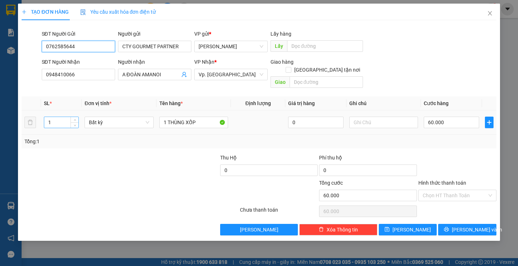
type input "0762585644"
drag, startPoint x: 66, startPoint y: 117, endPoint x: 0, endPoint y: 115, distance: 65.5
click at [0, 115] on div "TẠO ĐƠN HÀNG Yêu cầu xuất hóa đơn điện tử Transit Pickup Surcharge Ids Transit …" at bounding box center [259, 133] width 518 height 266
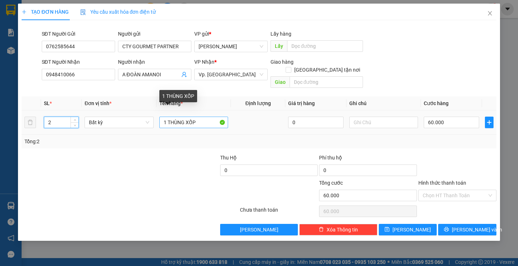
type input "2"
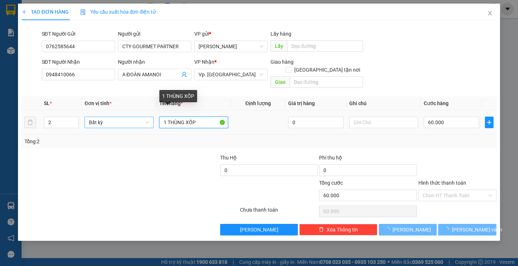
drag, startPoint x: 166, startPoint y: 114, endPoint x: 132, endPoint y: 114, distance: 33.8
click at [127, 114] on tr "2 Bất kỳ 1 THÙNG XỐP 0 60.000" at bounding box center [259, 123] width 475 height 24
type input "0"
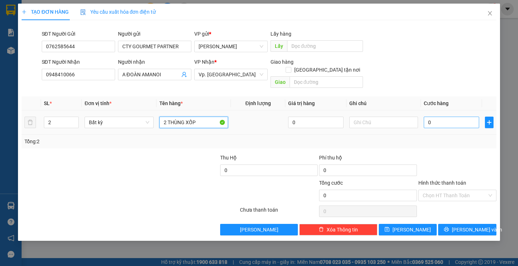
type input "2 THÙNG XỐP"
click at [447, 118] on input "0" at bounding box center [451, 123] width 55 height 12
type input "0"
type input "1"
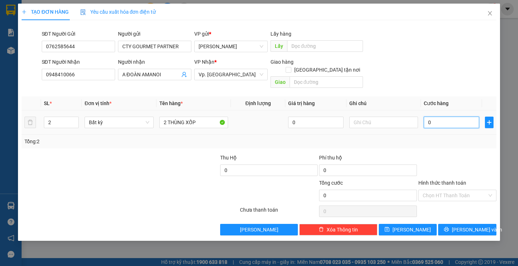
type input "01"
type input "18"
type input "018"
type input "180"
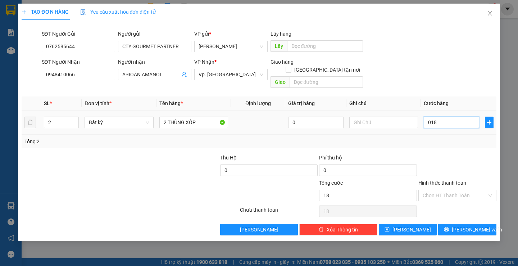
type input "180"
type input "0.180"
type input "180.000"
click at [447, 154] on div at bounding box center [458, 166] width 80 height 25
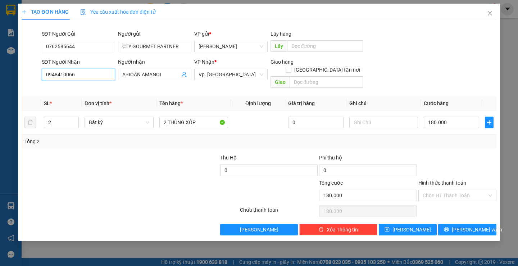
drag, startPoint x: 77, startPoint y: 77, endPoint x: 2, endPoint y: 76, distance: 75.6
click at [2, 76] on div "TẠO ĐƠN HÀNG Yêu cầu xuất hóa đơn điện tử Transit Pickup Surcharge Ids Transit …" at bounding box center [259, 133] width 518 height 266
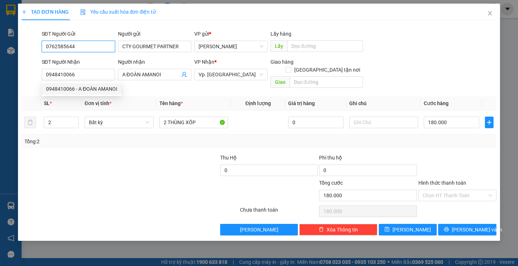
drag, startPoint x: 87, startPoint y: 48, endPoint x: 0, endPoint y: 48, distance: 86.8
click at [0, 48] on div "TẠO ĐƠN HÀNG Yêu cầu xuất hóa đơn điện tử Transit Pickup Surcharge Ids Transit …" at bounding box center [259, 133] width 518 height 266
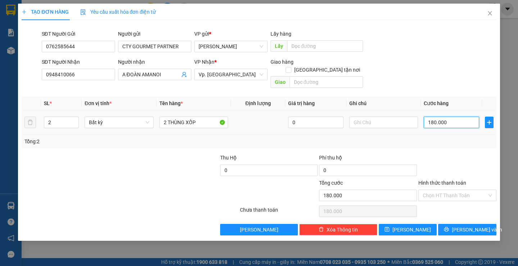
click at [454, 117] on input "180.000" at bounding box center [451, 123] width 55 height 12
type input "0"
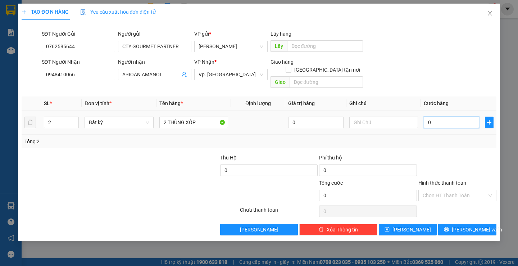
type input "1"
type input "01"
type input "11"
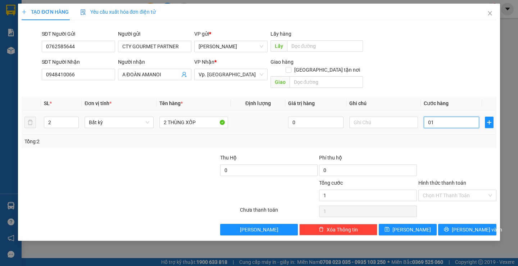
type input "011"
type input "110"
type input "0.110"
type input "110.000"
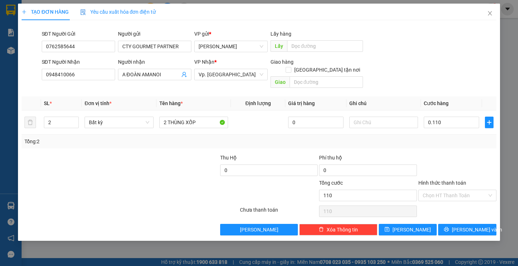
type input "110.000"
click at [451, 138] on div "Tổng: 2" at bounding box center [258, 142] width 469 height 8
click at [439, 180] on label "Hình thức thanh toán" at bounding box center [443, 183] width 48 height 6
click at [439, 190] on input "Hình thức thanh toán" at bounding box center [455, 195] width 64 height 11
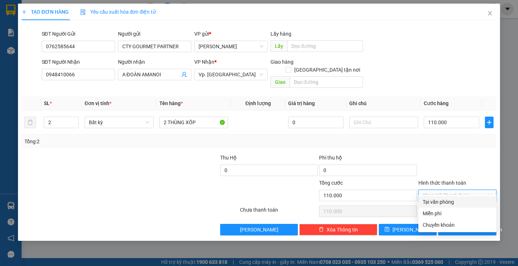
click at [433, 202] on div "Tại văn phòng" at bounding box center [457, 202] width 69 height 8
type input "0"
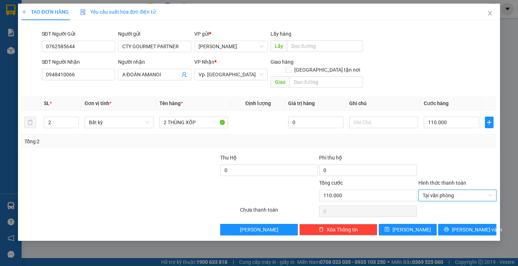
click at [440, 154] on div at bounding box center [458, 166] width 80 height 25
click at [448, 225] on button "[PERSON_NAME] và In" at bounding box center [467, 230] width 58 height 12
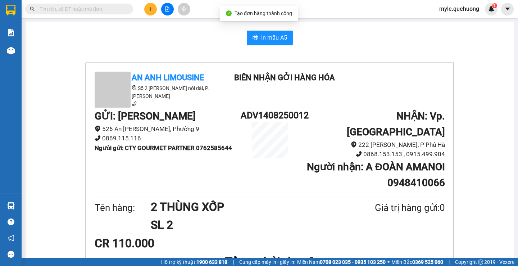
click at [336, 44] on div "In mẫu A5" at bounding box center [270, 38] width 472 height 14
click at [274, 42] on span "In mẫu A5" at bounding box center [274, 37] width 26 height 9
click at [284, 37] on span "In mẫu A5" at bounding box center [274, 37] width 26 height 9
click at [328, 216] on h1 "SL 2" at bounding box center [245, 225] width 189 height 18
click at [345, 215] on div "Tên hàng: 2 THÙNG XỐP SL 2 Giá trị hàng gửi: 0" at bounding box center [270, 216] width 351 height 36
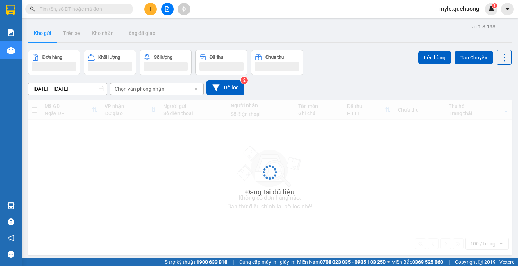
click at [46, 12] on input "text" at bounding box center [82, 9] width 85 height 8
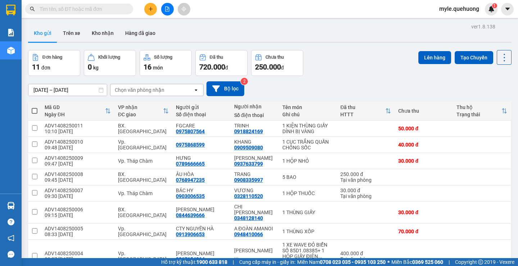
paste input "0762585644"
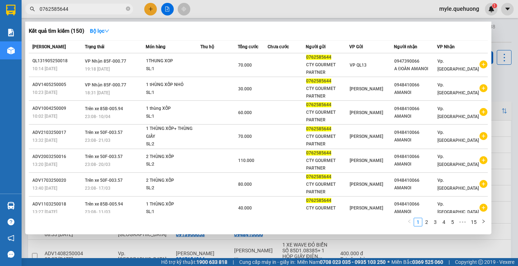
type input "0762585644"
click at [267, 6] on div at bounding box center [259, 133] width 518 height 266
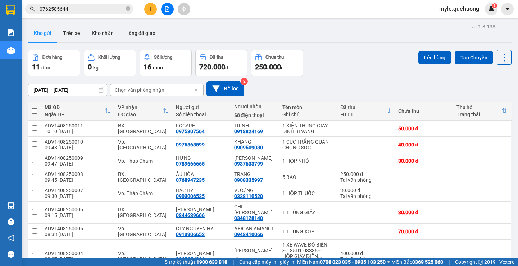
click at [267, 6] on div "Kết quả tìm kiếm ( 150 ) Bộ lọc Mã ĐH Trạng thái Món hàng Thu hộ Tổng cước Chưa…" at bounding box center [259, 9] width 518 height 18
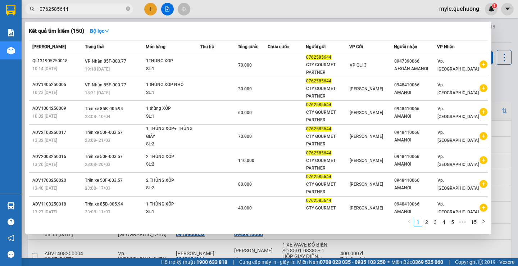
drag, startPoint x: 81, startPoint y: 10, endPoint x: 0, endPoint y: 4, distance: 81.2
click at [0, 5] on section "Kết quả tìm kiếm ( 150 ) Bộ lọc Mã ĐH Trạng thái Món hàng Thu hộ Tổng cước Chưa…" at bounding box center [259, 133] width 518 height 266
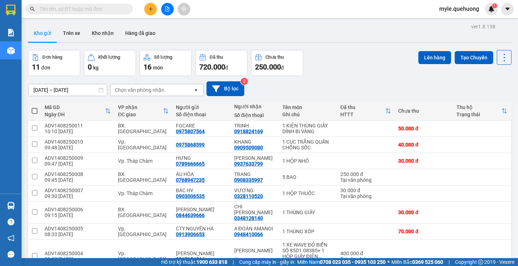
click at [74, 10] on input "text" at bounding box center [82, 9] width 85 height 8
click at [152, 14] on button at bounding box center [150, 9] width 13 height 13
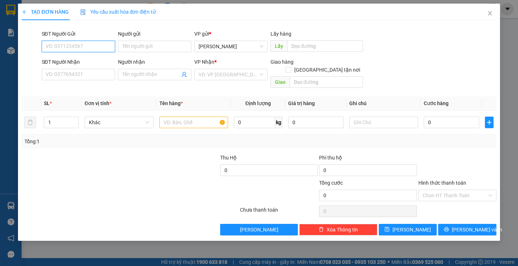
click at [63, 49] on input "SĐT Người Gửi" at bounding box center [78, 47] width 73 height 12
click at [132, 47] on input "Người gửi" at bounding box center [154, 47] width 73 height 12
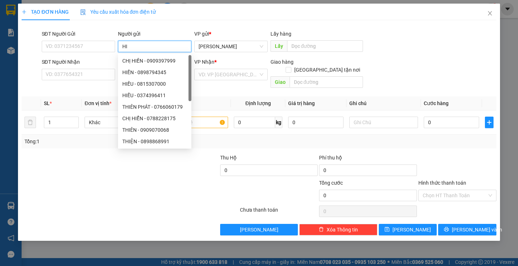
type input "H"
